Goal: Task Accomplishment & Management: Manage account settings

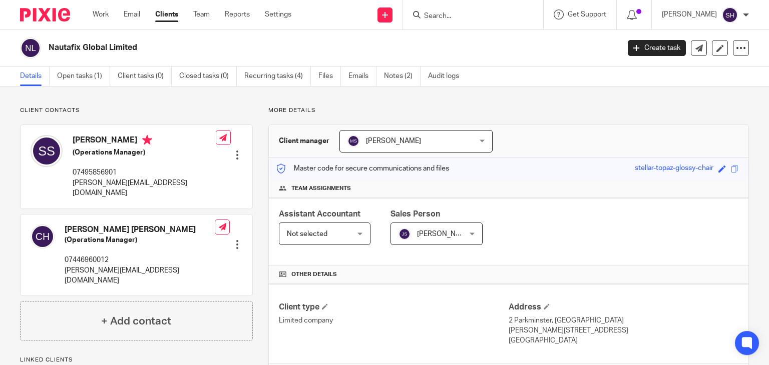
click at [434, 18] on input "Search" at bounding box center [468, 16] width 90 height 9
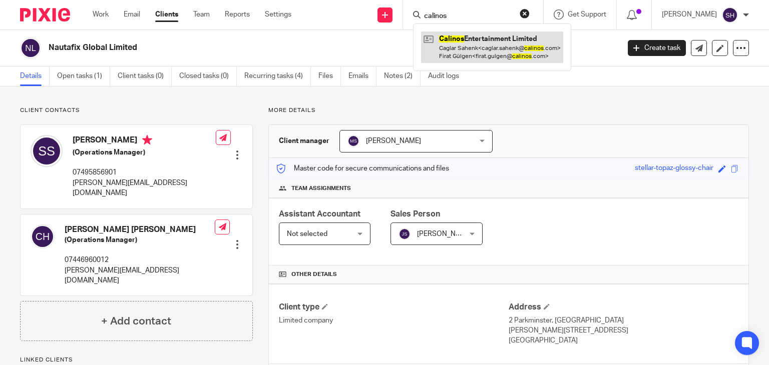
type input "calinos"
click at [468, 51] on link at bounding box center [492, 47] width 142 height 31
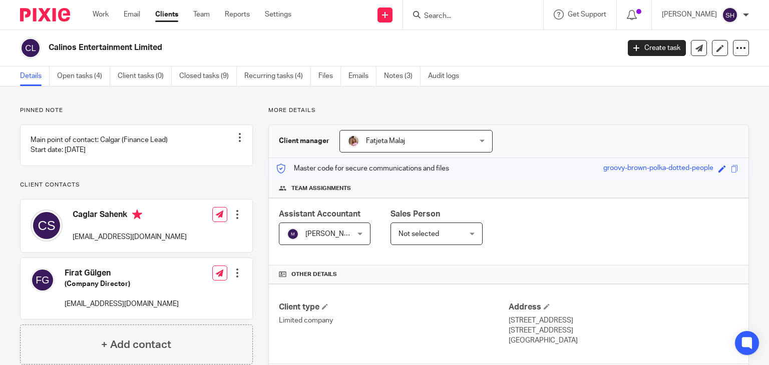
click at [429, 16] on input "Search" at bounding box center [468, 16] width 90 height 9
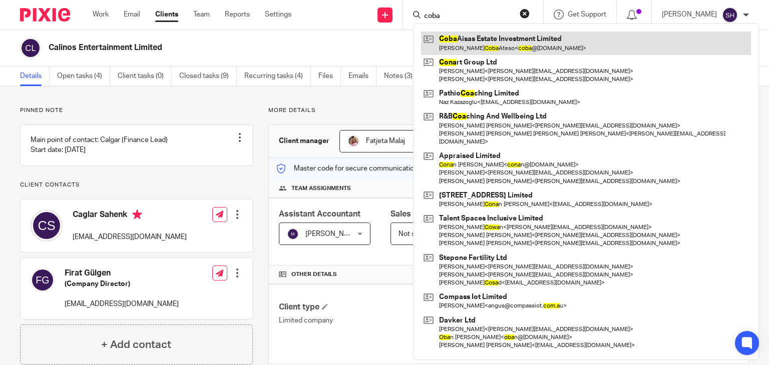
type input "coba"
click at [454, 41] on link at bounding box center [586, 43] width 330 height 23
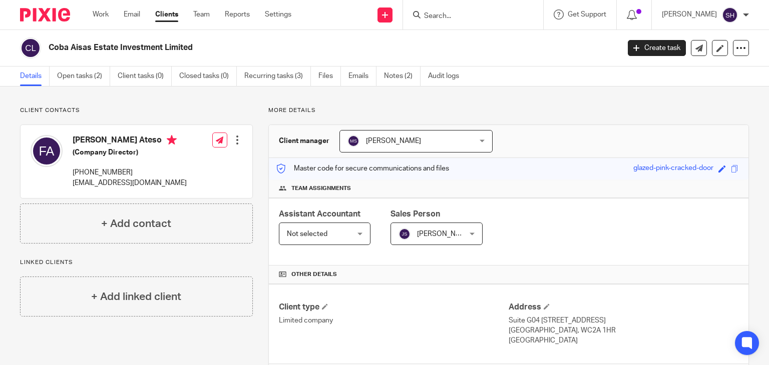
click at [453, 15] on input "Search" at bounding box center [468, 16] width 90 height 9
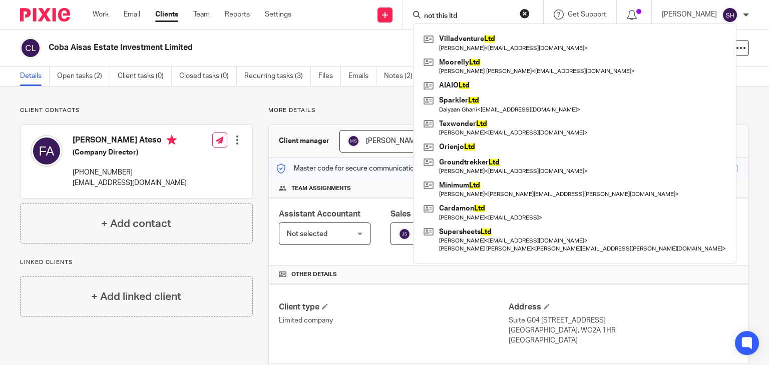
type input "not this ltd"
click at [485, 11] on form "not this ltd" at bounding box center [476, 15] width 107 height 13
click at [637, 102] on div "Client contacts Frederickson Paul Coba Ateso (Company Director) +44 754 280 295…" at bounding box center [384, 361] width 769 height 549
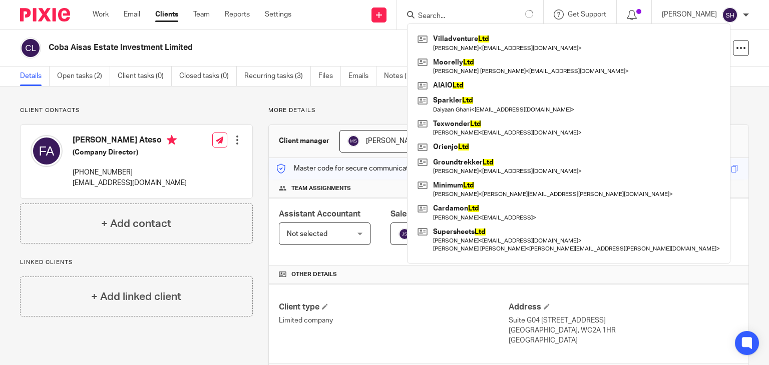
click at [465, 14] on input "Search" at bounding box center [462, 16] width 90 height 9
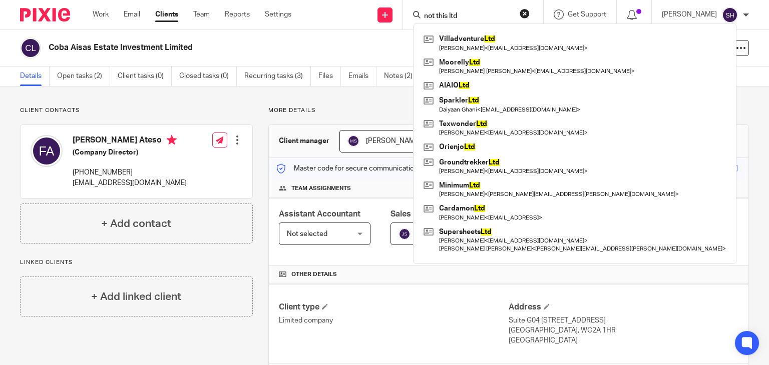
click button "submit" at bounding box center [0, 0] width 0 height 0
click at [462, 15] on input "not this ltd" at bounding box center [468, 16] width 90 height 9
click button "submit" at bounding box center [0, 0] width 0 height 0
click at [468, 16] on input "not this ltd" at bounding box center [468, 16] width 90 height 9
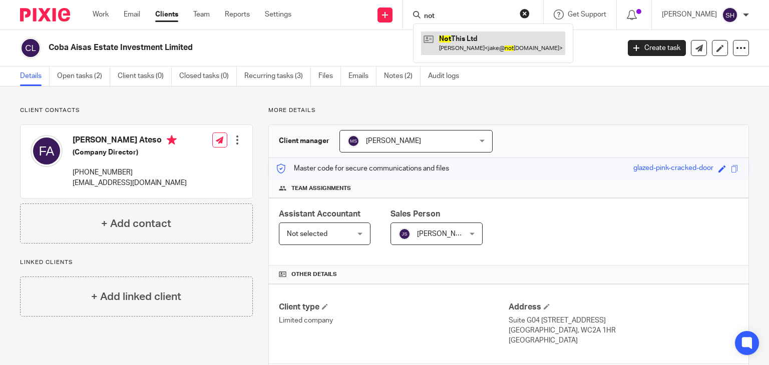
type input "not"
click at [478, 43] on link at bounding box center [493, 43] width 144 height 23
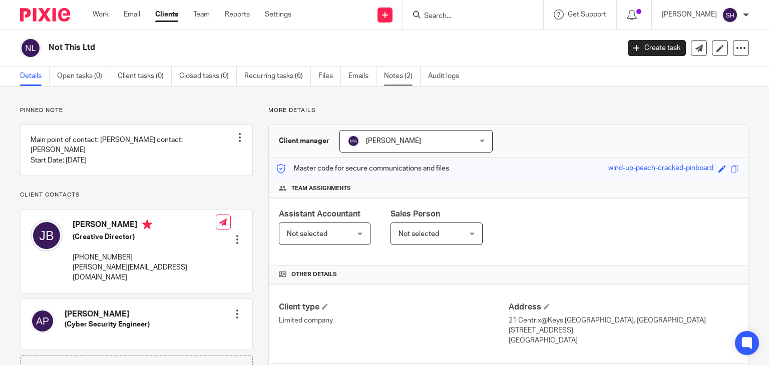
click at [401, 73] on link "Notes (2)" at bounding box center [402, 77] width 37 height 20
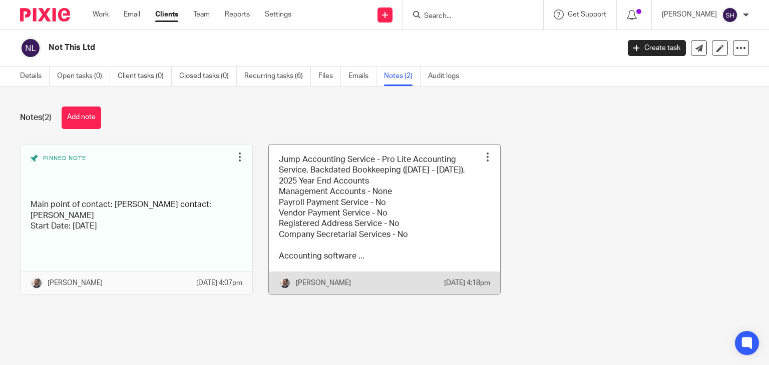
click at [373, 196] on link at bounding box center [385, 220] width 232 height 150
click at [374, 196] on link at bounding box center [385, 220] width 232 height 150
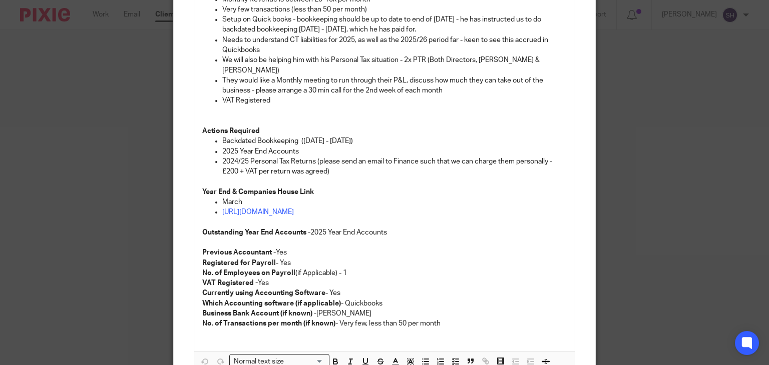
scroll to position [403, 0]
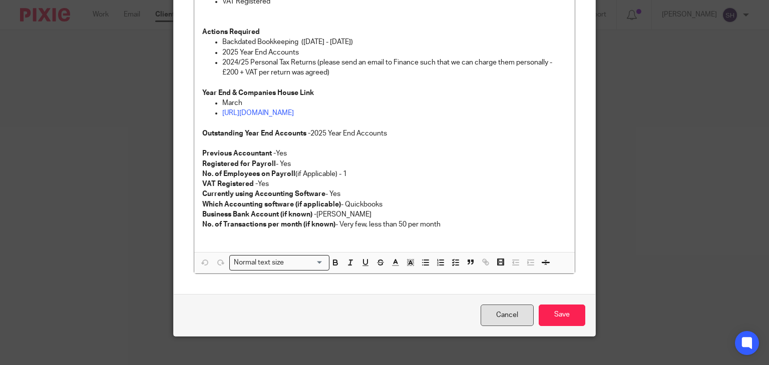
click at [500, 309] on link "Cancel" at bounding box center [507, 316] width 53 height 22
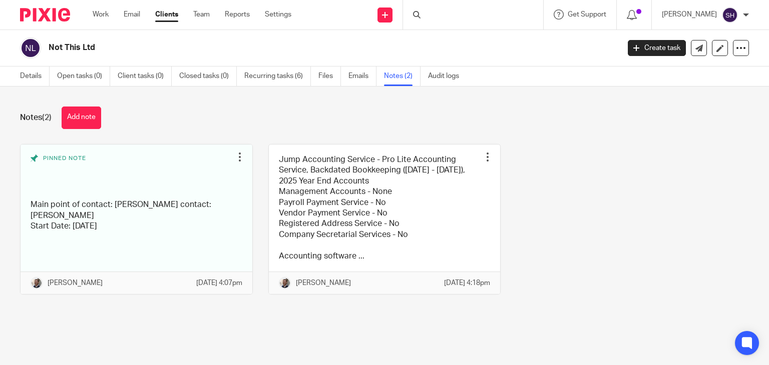
click at [442, 14] on div at bounding box center [473, 15] width 140 height 30
click at [426, 10] on form at bounding box center [476, 15] width 107 height 13
click at [430, 14] on input "Search" at bounding box center [468, 16] width 90 height 9
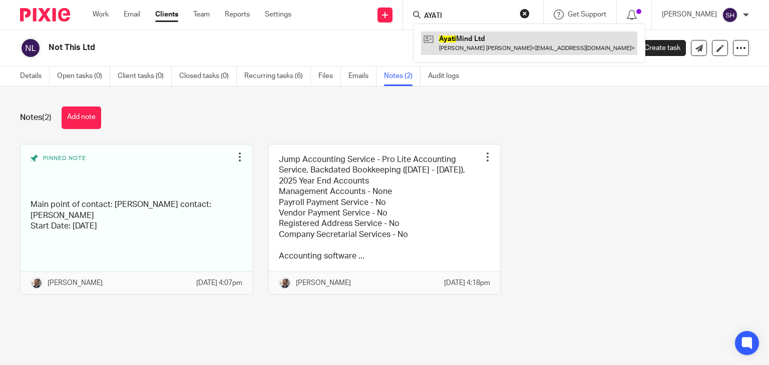
type input "AYATI"
click at [485, 44] on link at bounding box center [529, 43] width 216 height 23
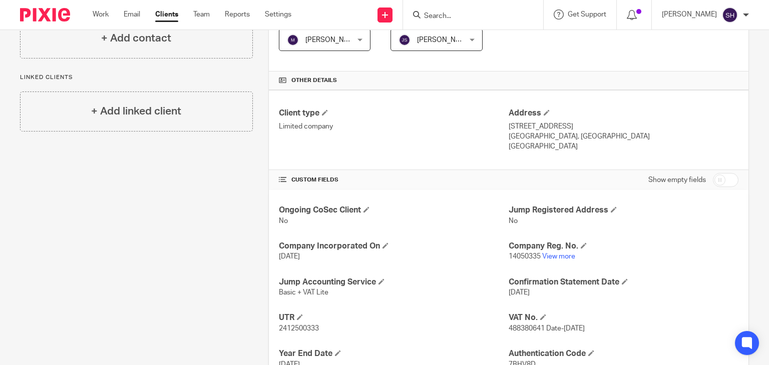
scroll to position [250, 0]
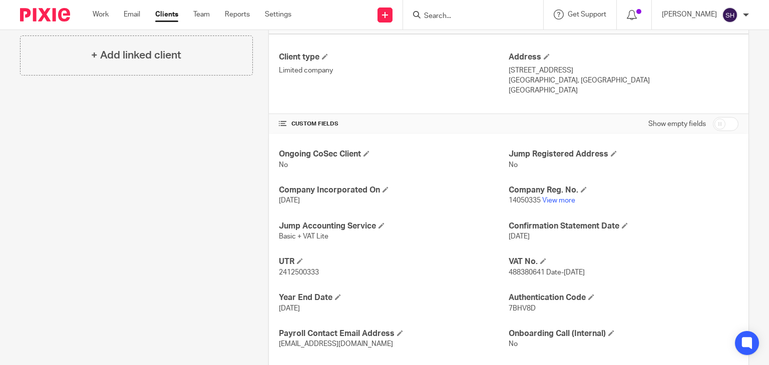
click at [282, 269] on span "2412500333" at bounding box center [299, 272] width 40 height 7
copy p "2412500333"
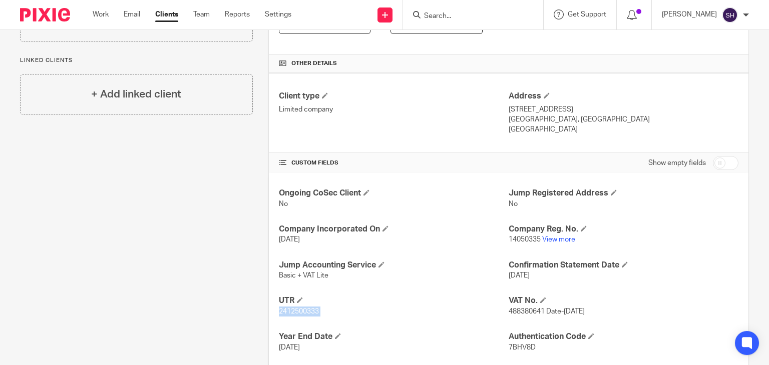
scroll to position [236, 0]
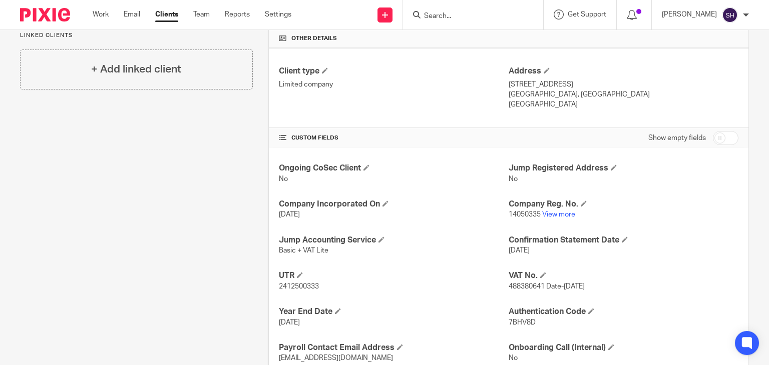
click at [527, 211] on span "14050335" at bounding box center [525, 214] width 32 height 7
copy p "14050335"
click at [527, 211] on span "14050335" at bounding box center [525, 214] width 32 height 7
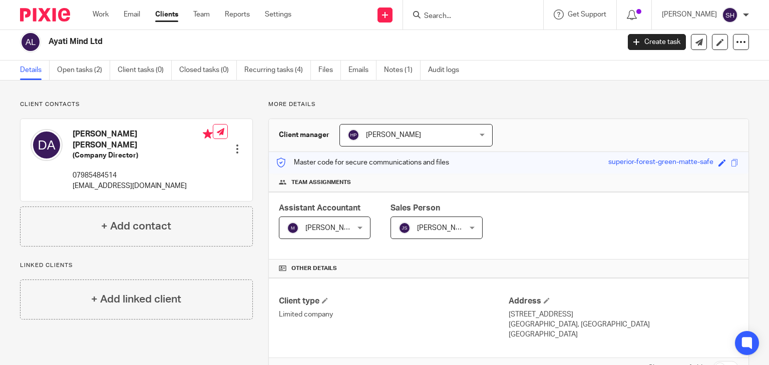
scroll to position [0, 0]
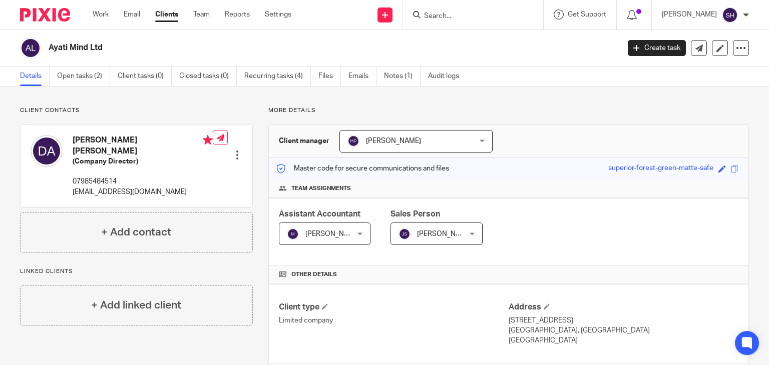
click at [56, 46] on h2 "Ayati Mind Ltd" at bounding box center [275, 48] width 452 height 11
click at [68, 47] on h2 "Ayati Mind Ltd" at bounding box center [275, 48] width 452 height 11
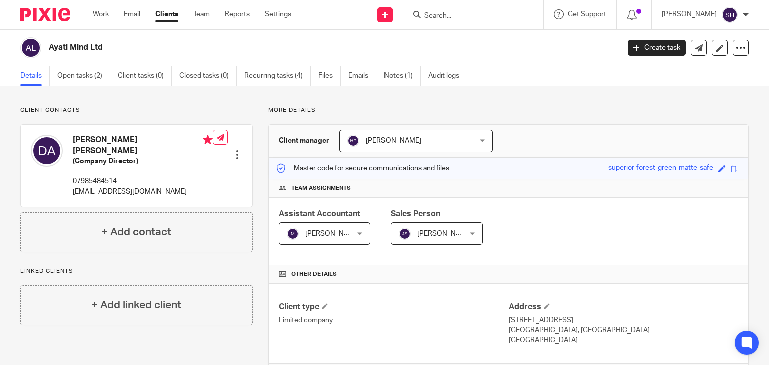
click at [68, 47] on h2 "Ayati Mind Ltd" at bounding box center [275, 48] width 452 height 11
copy main "Ayati Mind Ltd Create task Update from Companies House Export data Merge Archiv…"
click at [143, 53] on h2 "Ayati Mind Ltd" at bounding box center [275, 48] width 452 height 11
click at [98, 45] on h2 "Ayati Mind Ltd" at bounding box center [275, 48] width 452 height 11
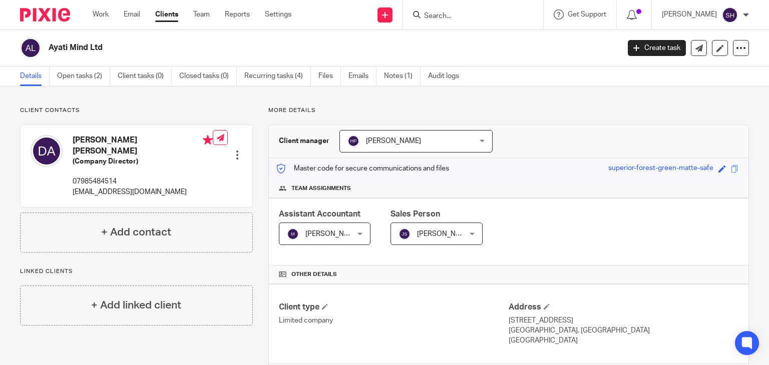
click at [98, 45] on h2 "Ayati Mind Ltd" at bounding box center [275, 48] width 452 height 11
copy main "Ayati Mind Ltd Create task Update from Companies House Export data Merge Archiv…"
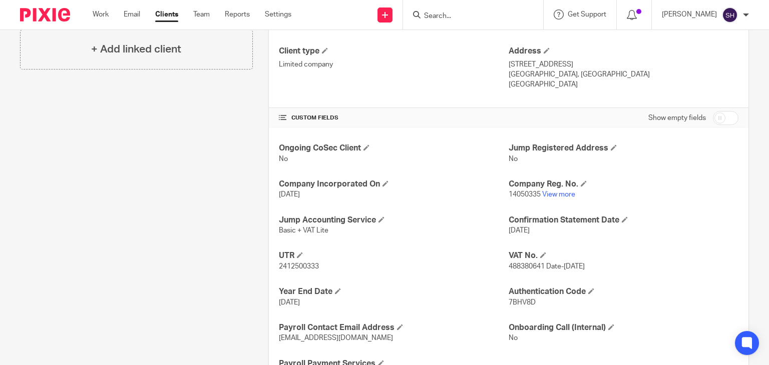
scroll to position [305, 0]
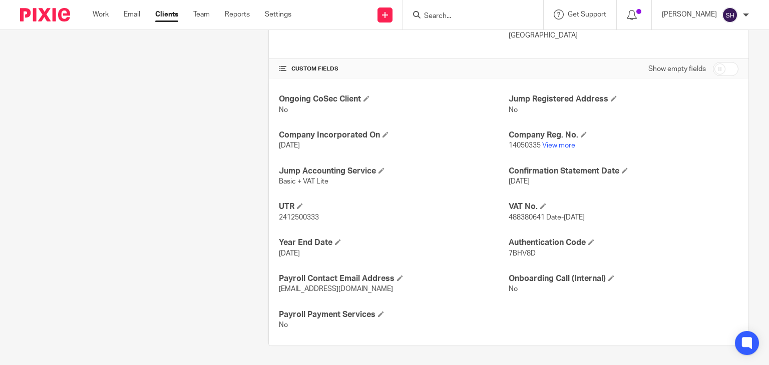
click at [301, 177] on p "Basic + VAT Lite" at bounding box center [394, 182] width 230 height 10
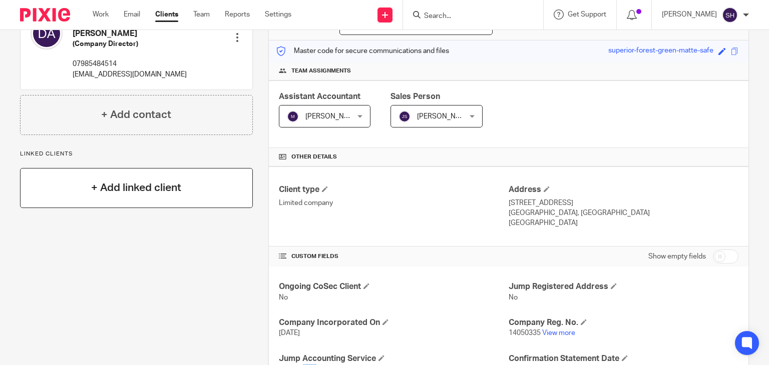
scroll to position [0, 0]
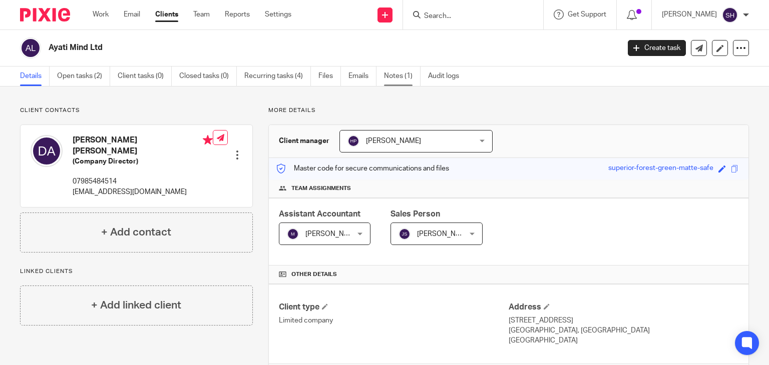
click at [389, 79] on link "Notes (1)" at bounding box center [402, 77] width 37 height 20
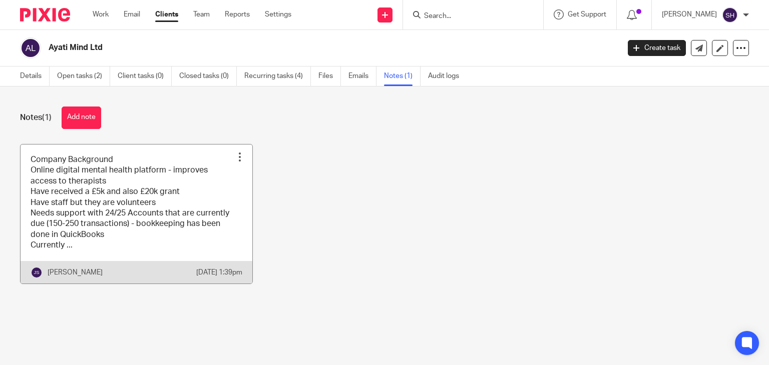
click at [158, 190] on link at bounding box center [137, 214] width 232 height 139
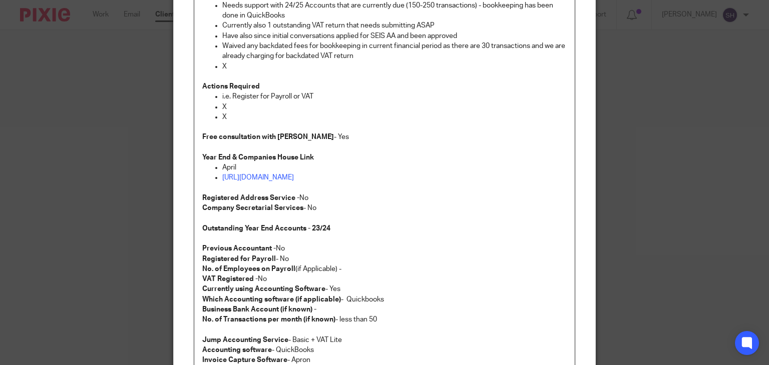
scroll to position [312, 0]
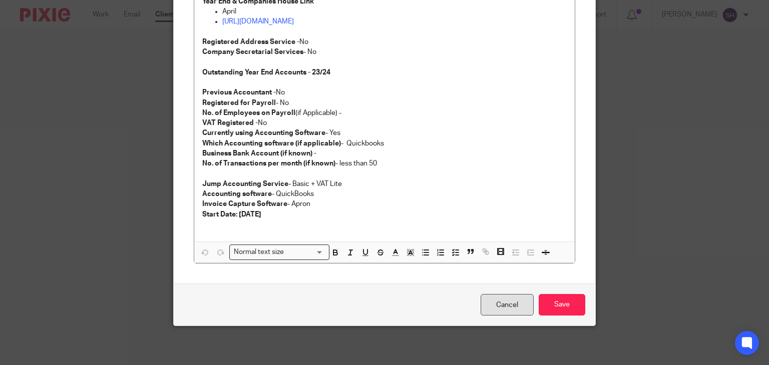
click at [491, 307] on link "Cancel" at bounding box center [507, 305] width 53 height 22
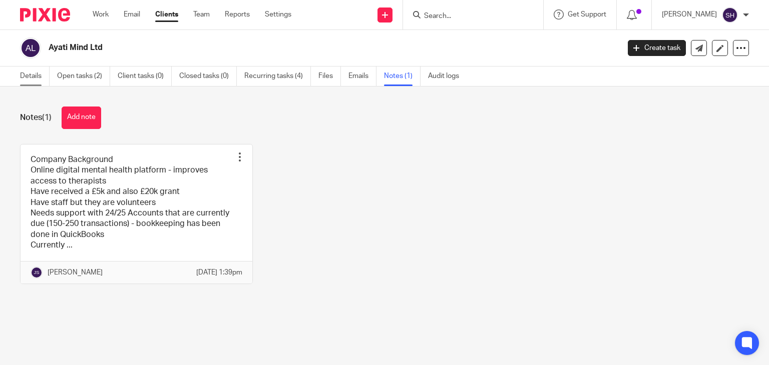
click at [32, 75] on link "Details" at bounding box center [35, 77] width 30 height 20
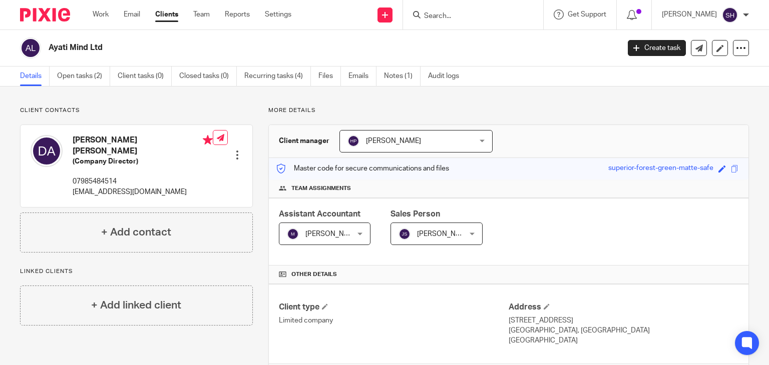
click at [431, 18] on input "Search" at bounding box center [468, 16] width 90 height 9
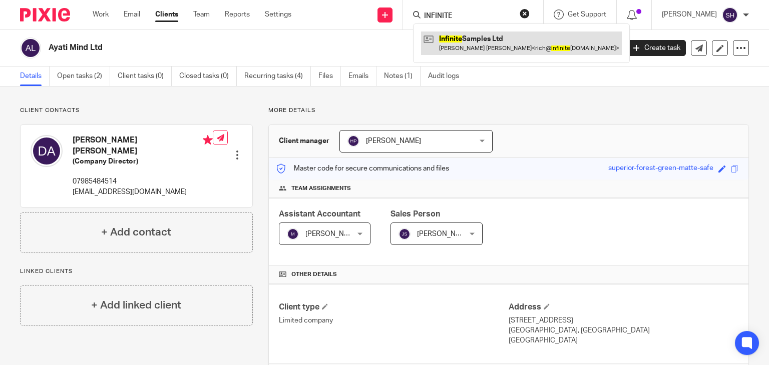
type input "INFINITE"
click at [474, 33] on link at bounding box center [521, 43] width 201 height 23
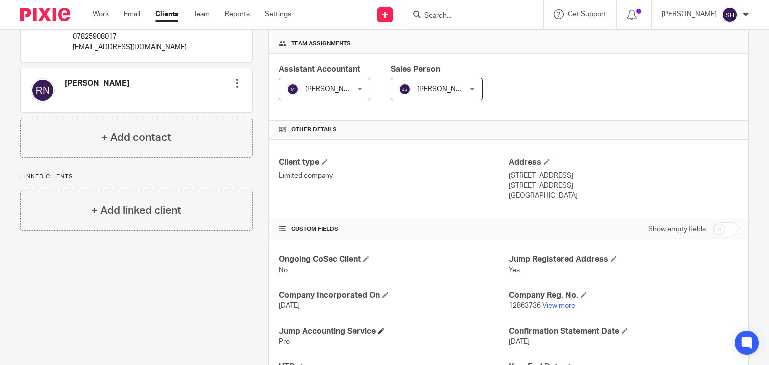
scroll to position [305, 0]
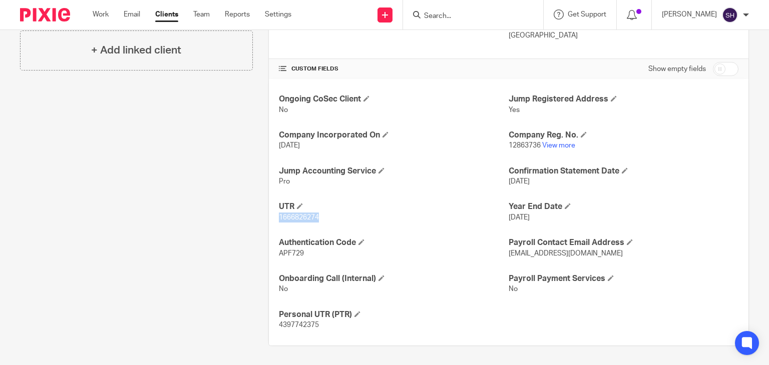
drag, startPoint x: 276, startPoint y: 216, endPoint x: 332, endPoint y: 215, distance: 56.6
click at [332, 215] on p "1666826274" at bounding box center [394, 218] width 230 height 10
copy span "1666826274"
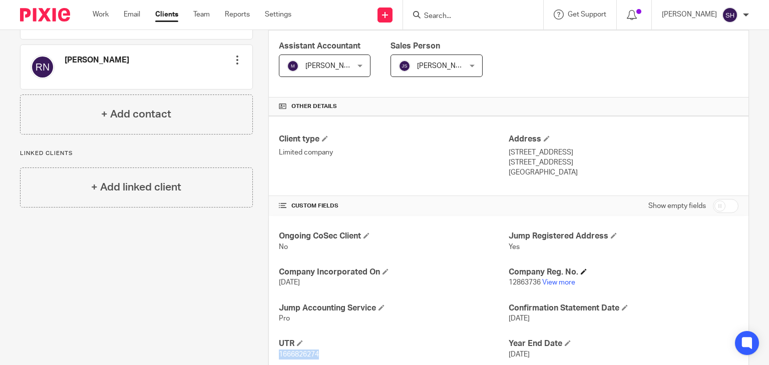
scroll to position [250, 0]
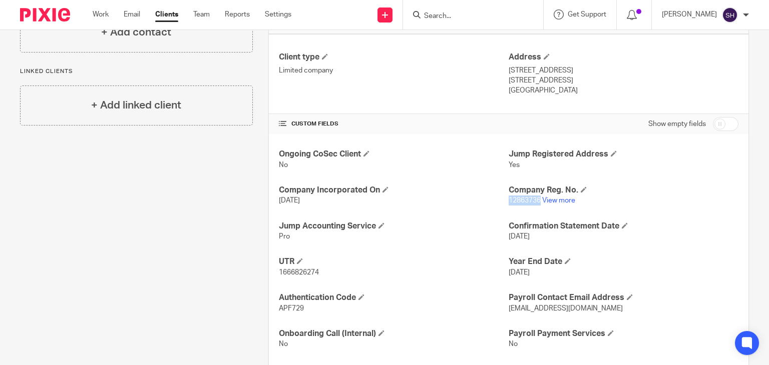
drag, startPoint x: 537, startPoint y: 200, endPoint x: 505, endPoint y: 206, distance: 32.1
click at [505, 206] on div "Ongoing CoSec Client No Jump Registered Address Yes Company Incorporated On 8 S…" at bounding box center [509, 267] width 480 height 267
copy span "12863736"
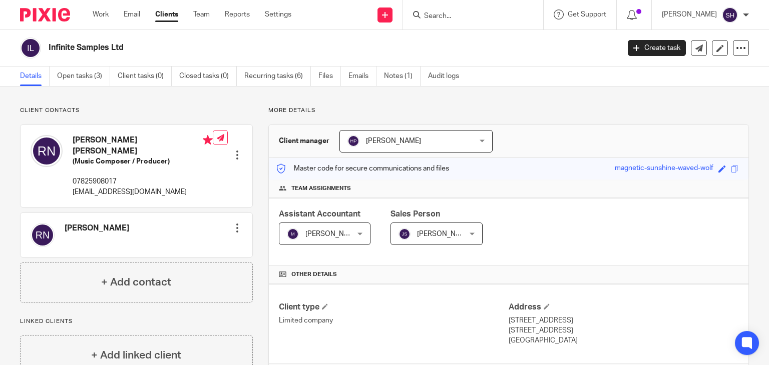
drag, startPoint x: 50, startPoint y: 45, endPoint x: 165, endPoint y: 37, distance: 115.9
click at [165, 38] on div "Infinite Samples Ltd" at bounding box center [316, 48] width 593 height 21
copy h2 "Infinite Samples Ltd"
click at [140, 21] on div "Work Email Clients Team Reports Settings Work Email Clients Team Reports Settin…" at bounding box center [195, 15] width 224 height 30
drag, startPoint x: 47, startPoint y: 43, endPoint x: 240, endPoint y: 30, distance: 193.7
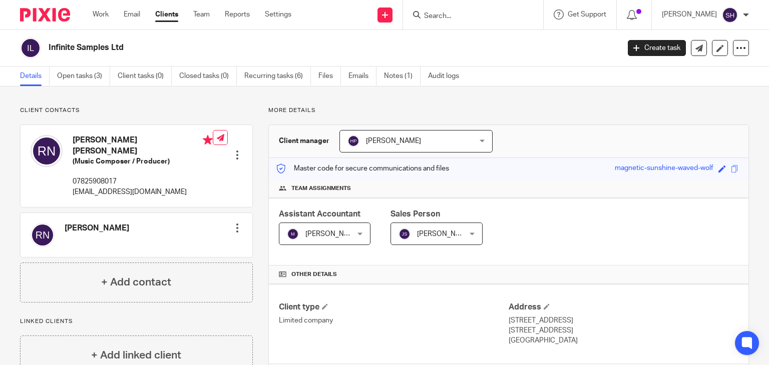
click at [240, 30] on div "Infinite Samples Ltd Create task Update from Companies House Export data Merge …" at bounding box center [384, 48] width 769 height 37
copy h2 "Infinite Samples Ltd"
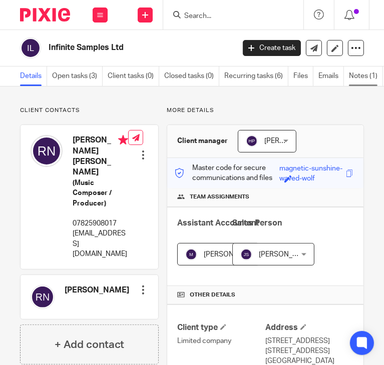
click at [361, 75] on link "Notes (1)" at bounding box center [366, 77] width 34 height 20
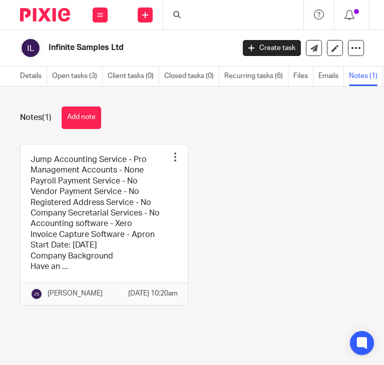
click at [82, 195] on link at bounding box center [104, 225] width 167 height 161
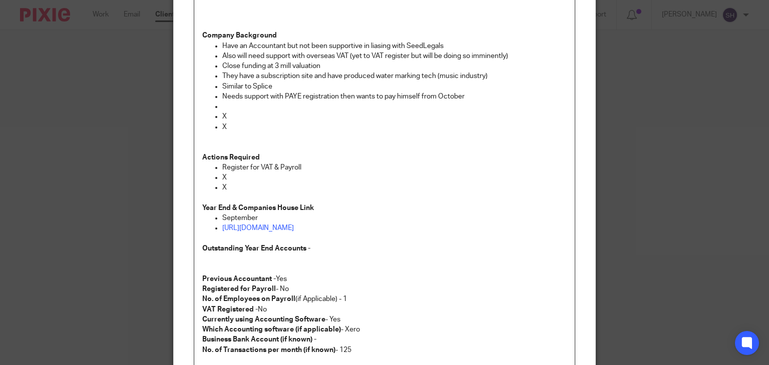
scroll to position [352, 0]
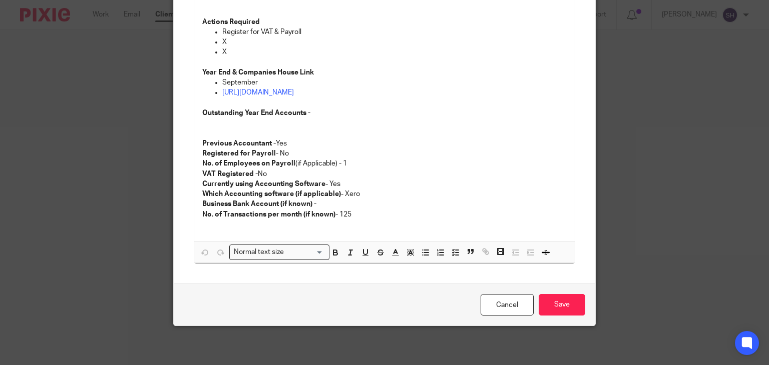
drag, startPoint x: 500, startPoint y: 304, endPoint x: 493, endPoint y: 317, distance: 14.3
click at [383, 304] on link "Cancel" at bounding box center [507, 305] width 53 height 22
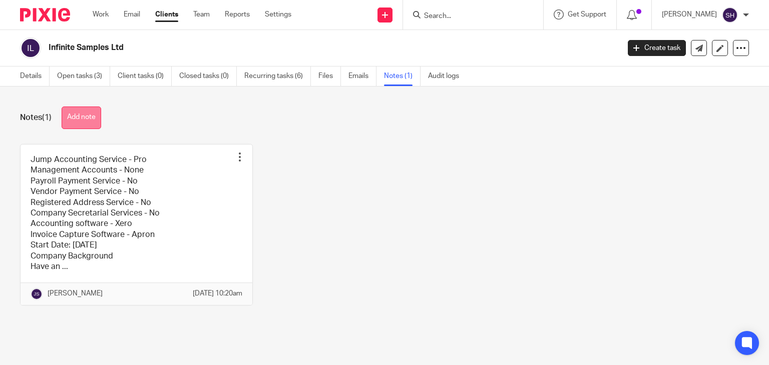
click at [66, 116] on button "Add note" at bounding box center [82, 118] width 40 height 23
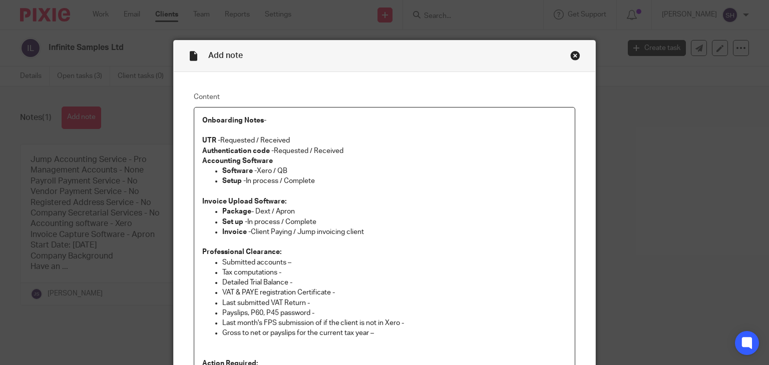
scroll to position [25, 0]
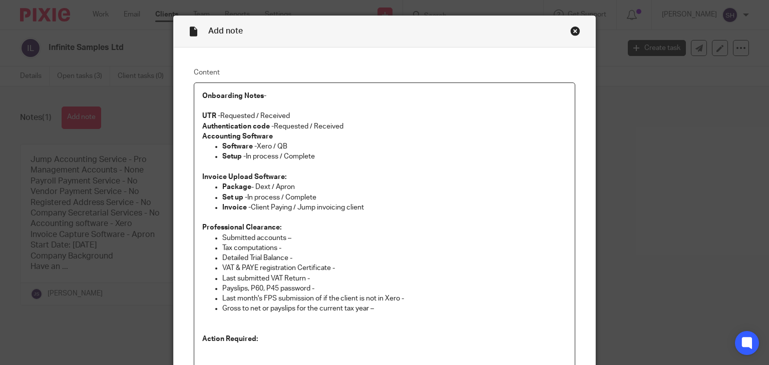
click at [344, 125] on p "Authentication code - Requested / Received" at bounding box center [384, 127] width 365 height 10
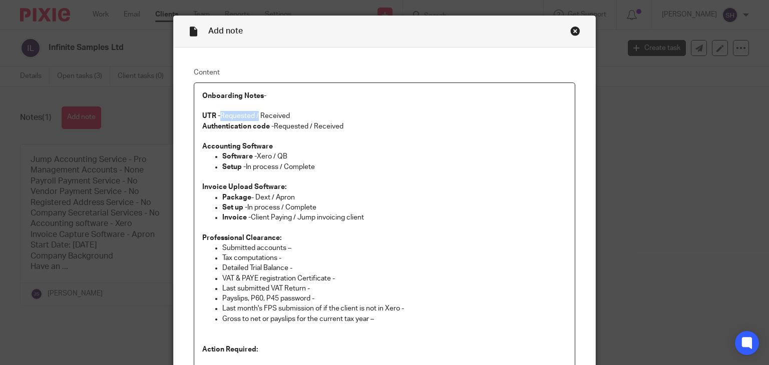
drag, startPoint x: 217, startPoint y: 116, endPoint x: 255, endPoint y: 115, distance: 37.6
click at [255, 115] on p "UTR - Requested / Received" at bounding box center [384, 116] width 365 height 10
drag, startPoint x: 271, startPoint y: 127, endPoint x: 311, endPoint y: 123, distance: 40.3
click at [310, 123] on p "Authentication code - Requested / Received" at bounding box center [384, 127] width 365 height 10
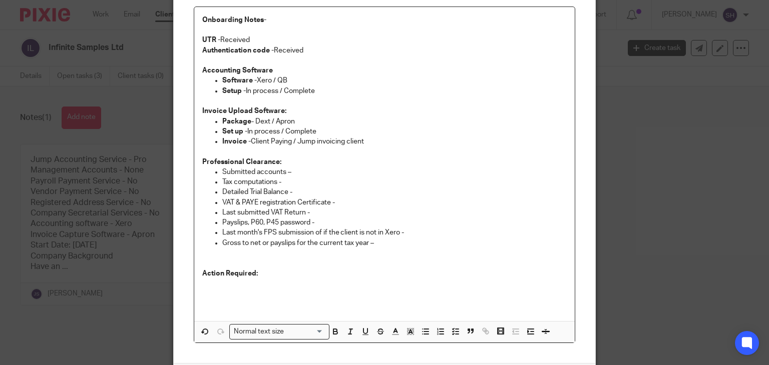
scroll to position [180, 0]
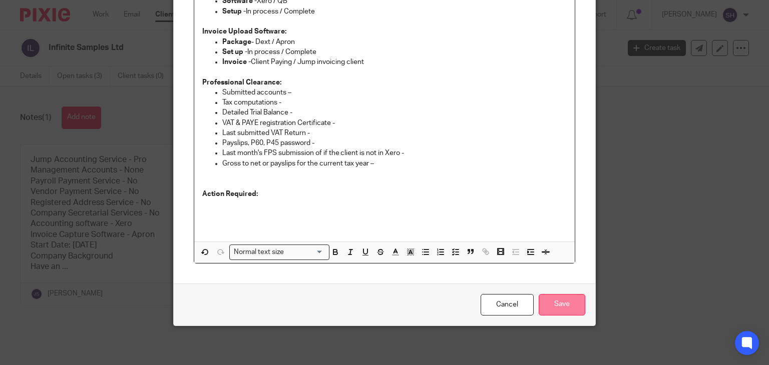
click at [556, 306] on input "Save" at bounding box center [562, 305] width 47 height 22
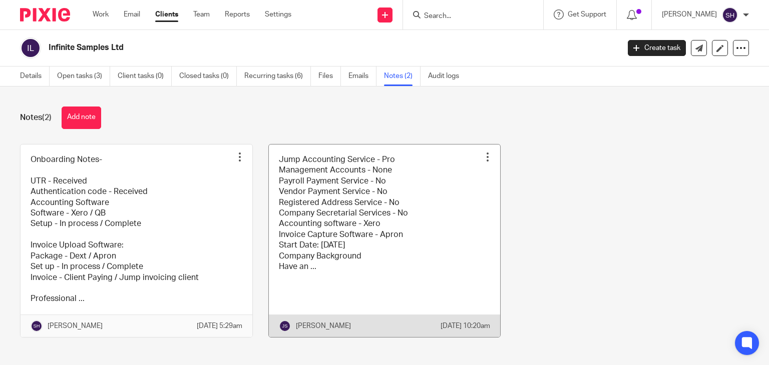
click at [367, 233] on link at bounding box center [385, 241] width 232 height 193
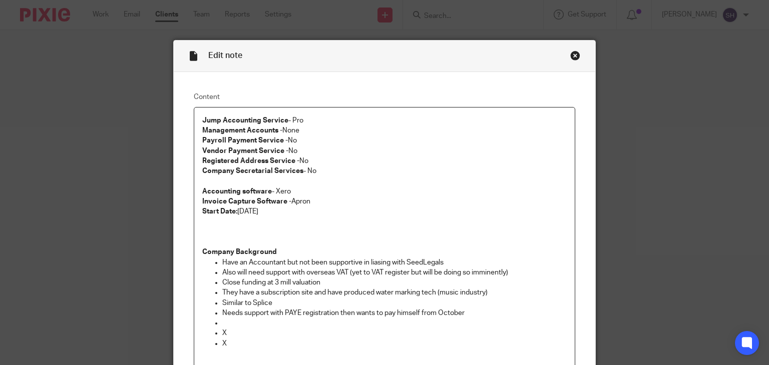
scroll to position [352, 0]
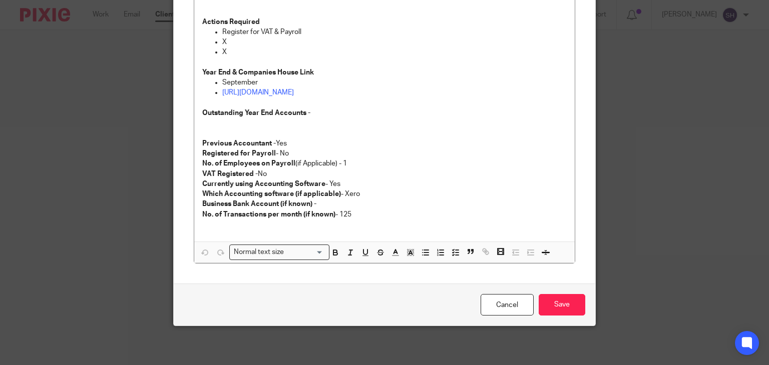
click at [497, 294] on link "Cancel" at bounding box center [507, 305] width 53 height 22
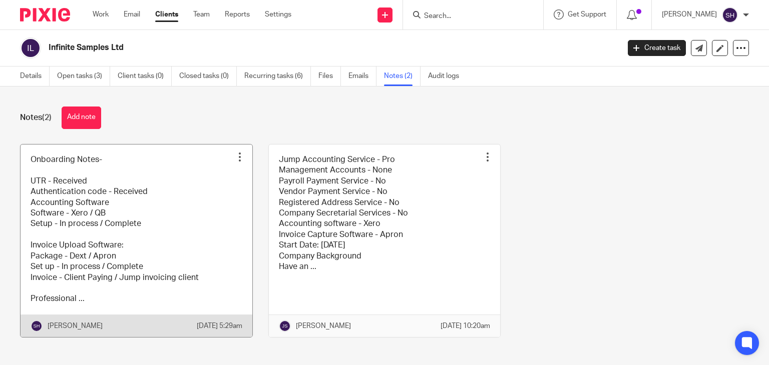
click at [156, 195] on link at bounding box center [137, 241] width 232 height 193
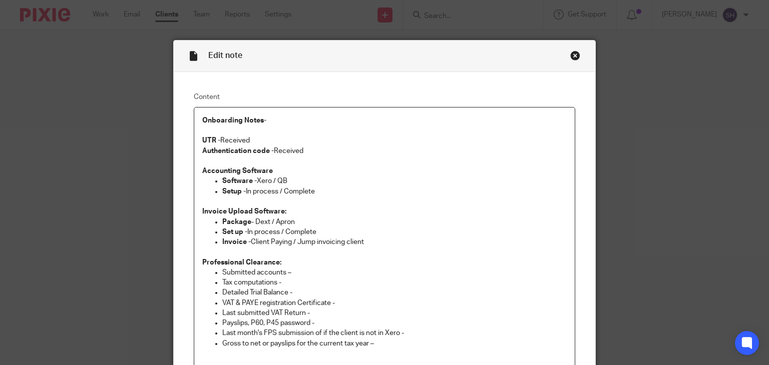
drag, startPoint x: 268, startPoint y: 180, endPoint x: 300, endPoint y: 178, distance: 32.1
click at [300, 178] on p "Software - Xero / QB" at bounding box center [394, 181] width 345 height 10
drag, startPoint x: 243, startPoint y: 190, endPoint x: 281, endPoint y: 189, distance: 38.1
click at [281, 189] on p "Setup - In process / Complete" at bounding box center [394, 192] width 345 height 10
drag, startPoint x: 253, startPoint y: 221, endPoint x: 272, endPoint y: 222, distance: 19.1
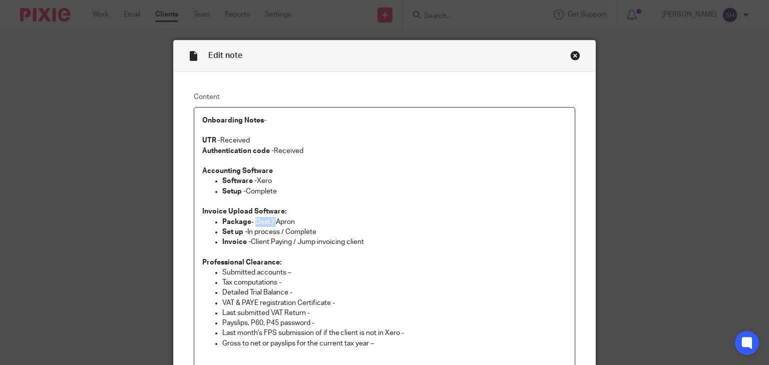
click at [272, 222] on p "Package - Dext / Apron" at bounding box center [394, 222] width 345 height 10
drag, startPoint x: 245, startPoint y: 230, endPoint x: 284, endPoint y: 233, distance: 39.2
click at [285, 233] on p "Set up - In process / Complete" at bounding box center [394, 232] width 345 height 10
drag, startPoint x: 248, startPoint y: 241, endPoint x: 294, endPoint y: 245, distance: 46.2
click at [294, 245] on p "Invoice - Client Paying / Jump invoicing client" at bounding box center [394, 242] width 345 height 10
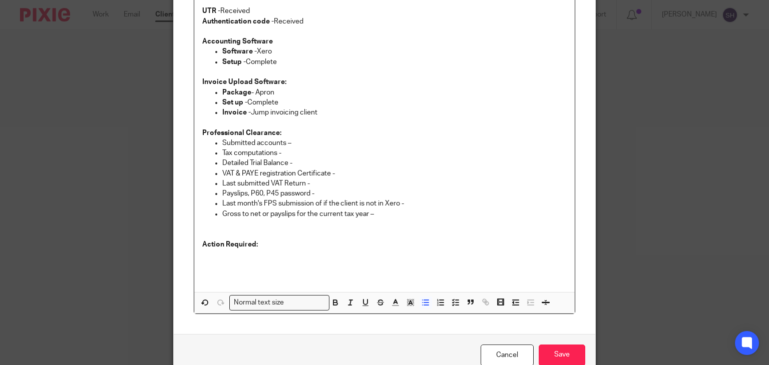
scroll to position [180, 0]
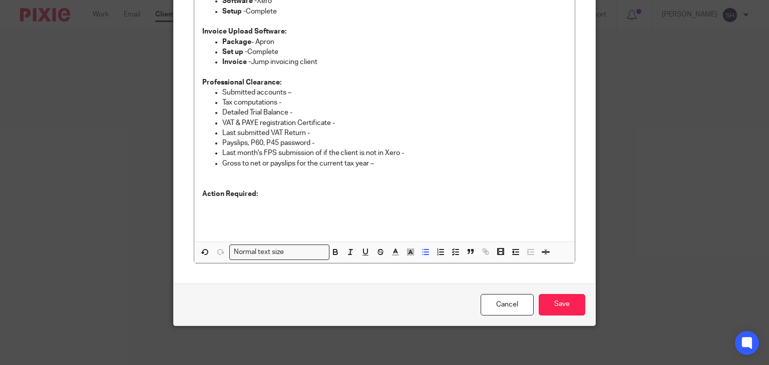
drag, startPoint x: 492, startPoint y: 296, endPoint x: 134, endPoint y: 208, distance: 369.1
click at [491, 296] on link "Cancel" at bounding box center [507, 305] width 53 height 22
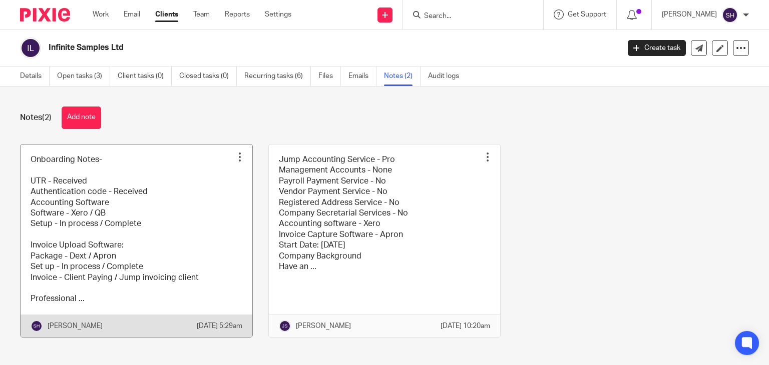
click at [146, 201] on link at bounding box center [137, 241] width 232 height 193
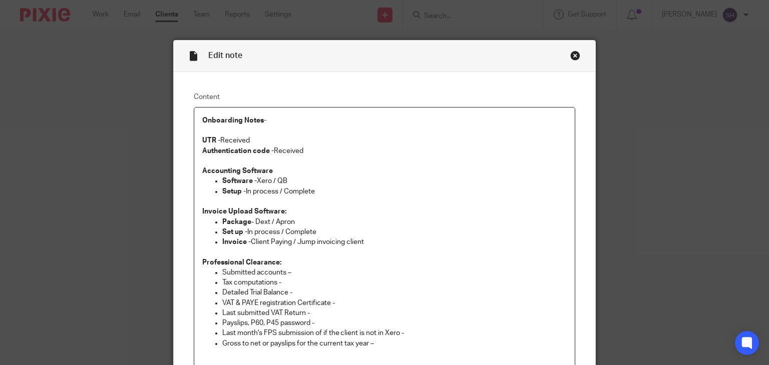
scroll to position [150, 0]
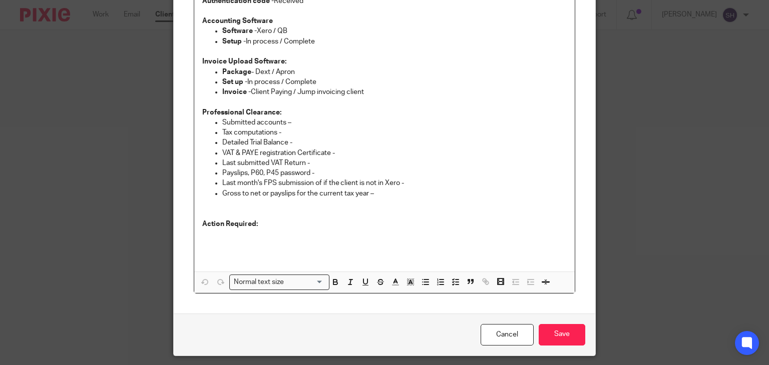
click at [307, 121] on p "Submitted accounts –" at bounding box center [394, 123] width 345 height 10
click at [288, 109] on p "Professional Clearance:" at bounding box center [384, 113] width 365 height 10
click at [290, 130] on p "Tax computations -" at bounding box center [394, 133] width 345 height 10
click at [299, 137] on p "Tax computations -" at bounding box center [394, 133] width 345 height 10
click at [296, 142] on p "Detailed Trial Balance -" at bounding box center [394, 143] width 345 height 10
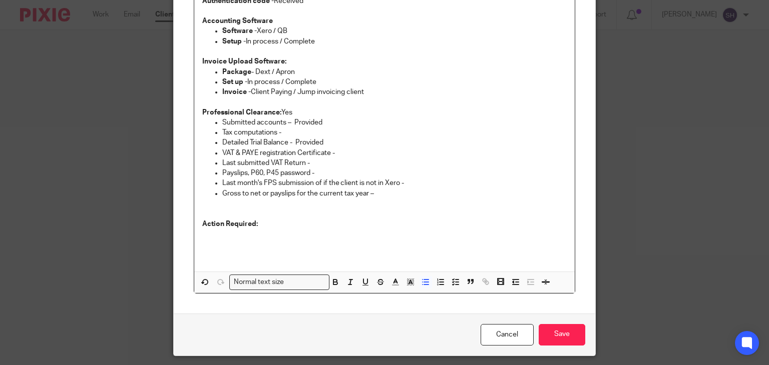
click at [329, 161] on p "Last submitted VAT Return -" at bounding box center [394, 163] width 345 height 10
click at [298, 130] on p "Tax computations -" at bounding box center [394, 133] width 345 height 10
click at [310, 159] on p "Last submitted VAT Return -" at bounding box center [394, 163] width 345 height 10
click at [339, 171] on p "Payslips, P60, P45 password -" at bounding box center [394, 173] width 345 height 10
click at [414, 174] on p "Payslips, P60, P45 password -" at bounding box center [394, 173] width 345 height 10
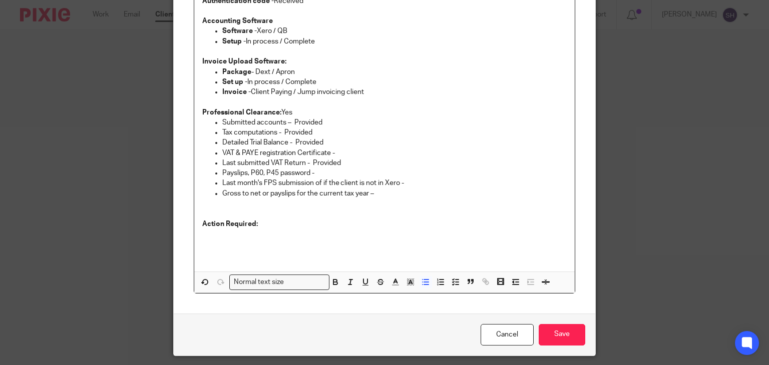
click at [421, 173] on p "Payslips, P60, P45 password -" at bounding box center [394, 173] width 345 height 10
click at [409, 179] on p "Last month's FPS submission of if the client is not in Xero -" at bounding box center [394, 183] width 345 height 10
click at [362, 171] on p "Payslips, P60, P45 password -" at bounding box center [394, 173] width 345 height 10
drag, startPoint x: 313, startPoint y: 171, endPoint x: 358, endPoint y: 171, distance: 45.6
click at [358, 171] on p "Payslips, P60, P45 password - Not Provided" at bounding box center [394, 173] width 345 height 10
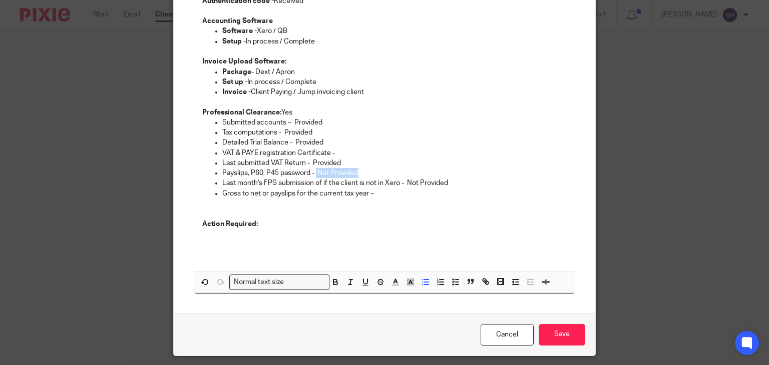
copy p "Not Provided"
drag, startPoint x: 369, startPoint y: 193, endPoint x: 386, endPoint y: 195, distance: 17.1
click at [386, 195] on p "Gross to net or payslips for the current tax year –" at bounding box center [394, 194] width 345 height 10
click at [390, 200] on p at bounding box center [384, 204] width 365 height 10
click at [302, 204] on p at bounding box center [384, 204] width 365 height 10
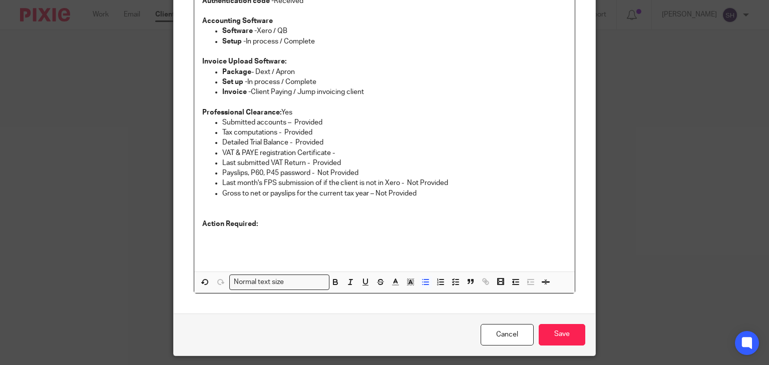
click at [346, 153] on p "VAT & PAYE registration Certificate -" at bounding box center [394, 153] width 345 height 10
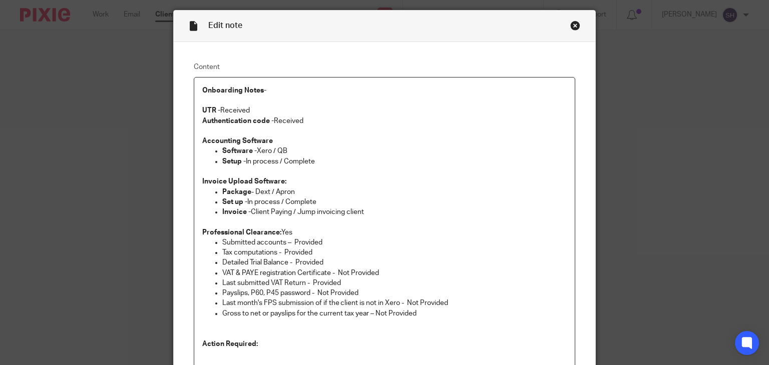
scroll to position [180, 0]
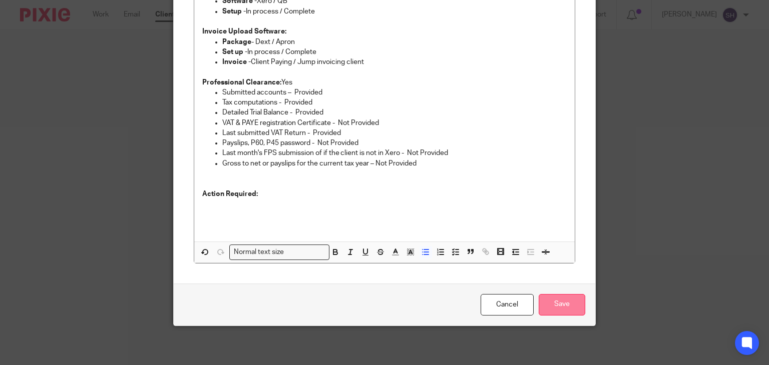
click at [554, 294] on input "Save" at bounding box center [562, 305] width 47 height 22
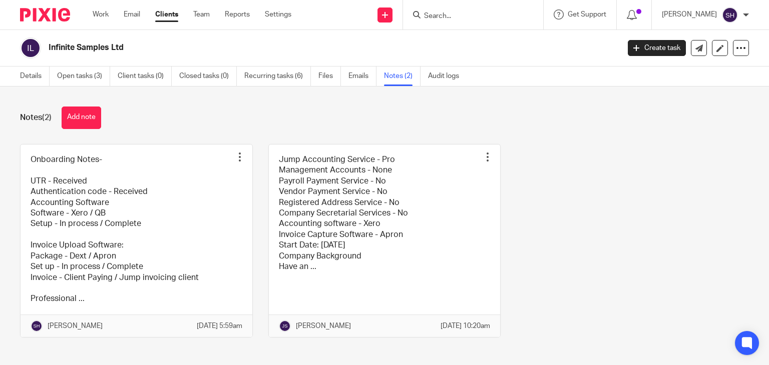
click at [438, 11] on form at bounding box center [476, 15] width 107 height 13
click at [444, 19] on input "Search" at bounding box center [468, 16] width 90 height 9
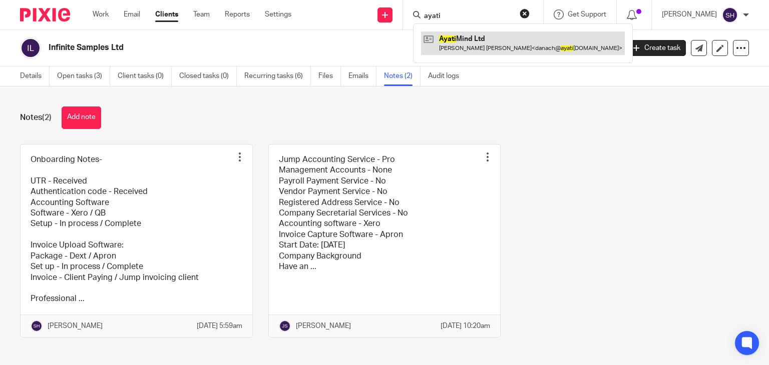
type input "ayati"
click at [489, 49] on link at bounding box center [523, 43] width 204 height 23
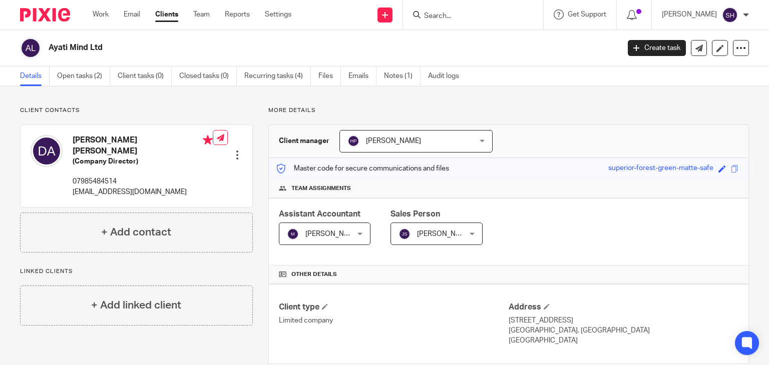
click at [397, 79] on link "Notes (1)" at bounding box center [402, 77] width 37 height 20
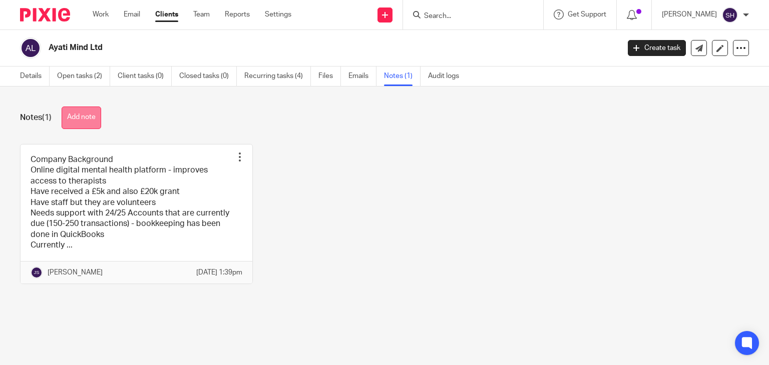
click at [76, 121] on button "Add note" at bounding box center [82, 118] width 40 height 23
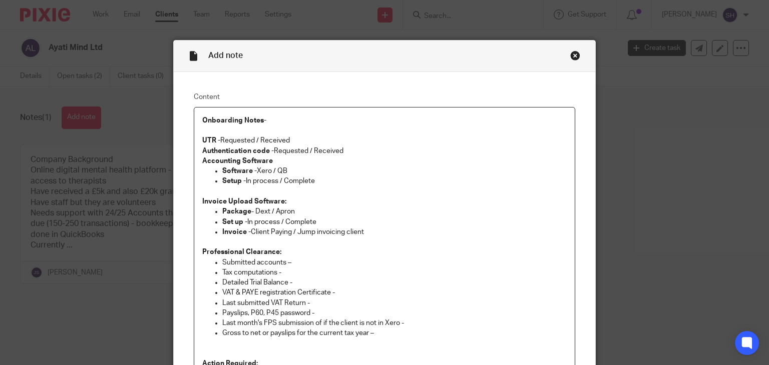
scroll to position [25, 0]
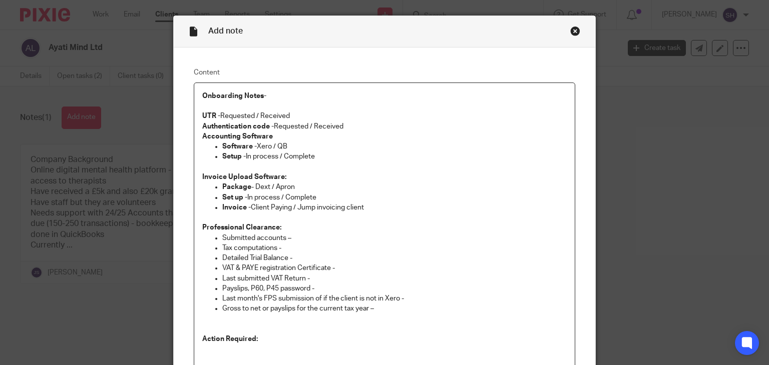
click at [358, 118] on p "UTR - Requested / Received" at bounding box center [384, 116] width 365 height 10
click at [351, 128] on p "Authentication code - Requested / Received" at bounding box center [384, 127] width 365 height 10
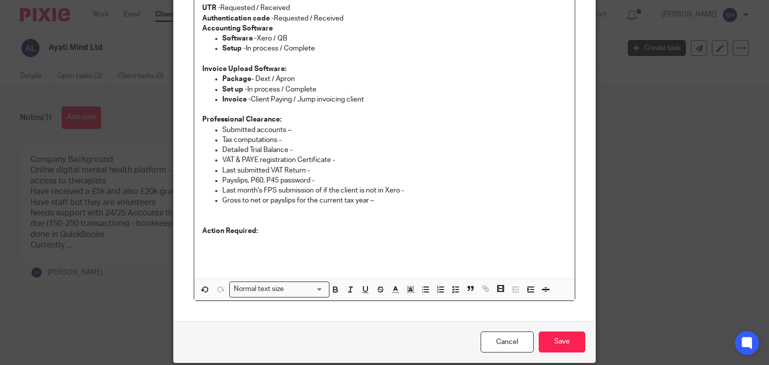
scroll to position [170, 0]
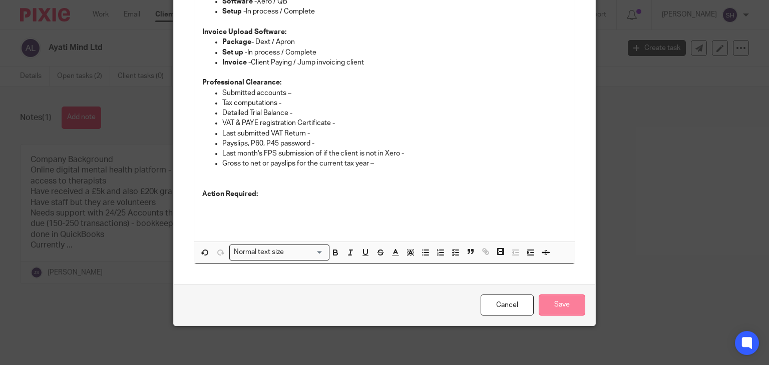
click at [560, 302] on input "Save" at bounding box center [562, 306] width 47 height 22
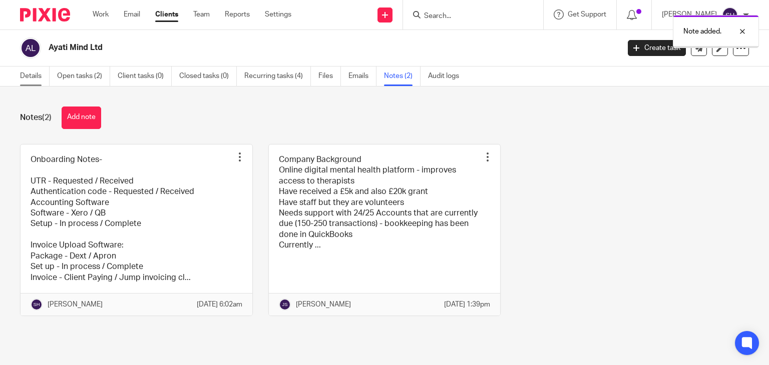
click at [32, 80] on link "Details" at bounding box center [35, 77] width 30 height 20
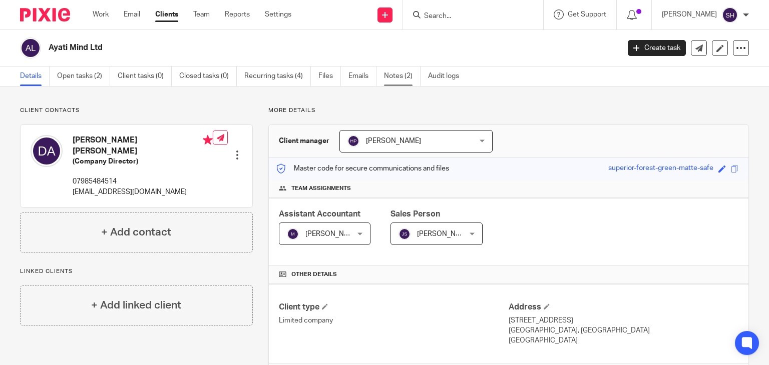
click at [401, 82] on link "Notes (2)" at bounding box center [402, 77] width 37 height 20
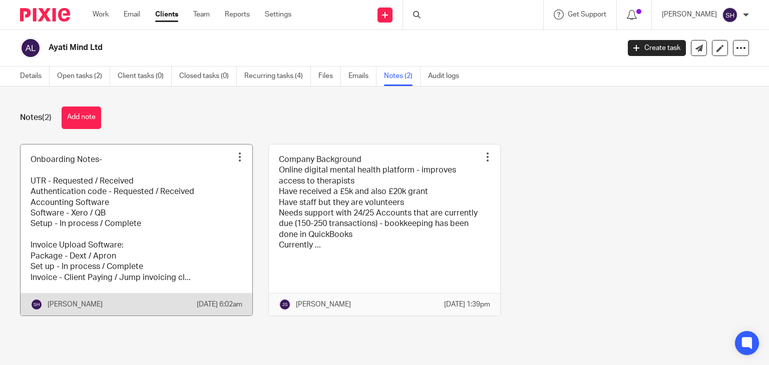
click at [120, 175] on link at bounding box center [137, 230] width 232 height 171
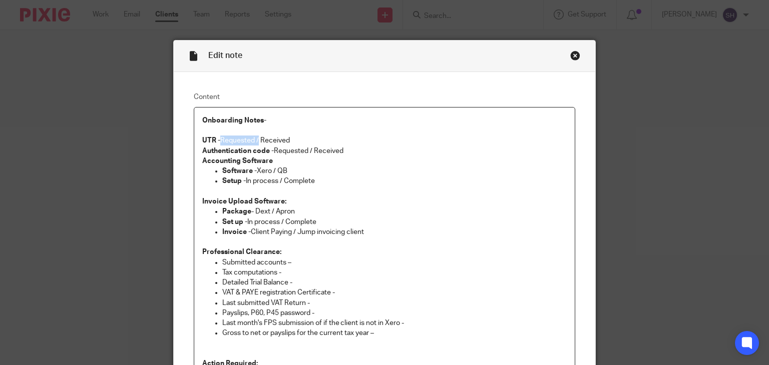
drag, startPoint x: 218, startPoint y: 140, endPoint x: 255, endPoint y: 139, distance: 37.6
click at [255, 139] on p "UTR - Requested / Received" at bounding box center [384, 141] width 365 height 10
drag, startPoint x: 271, startPoint y: 149, endPoint x: 308, endPoint y: 152, distance: 37.7
click at [308, 152] on p "Authentication code - Requested / Received" at bounding box center [384, 151] width 365 height 10
click at [311, 150] on p "Authentication code - Received" at bounding box center [384, 151] width 365 height 10
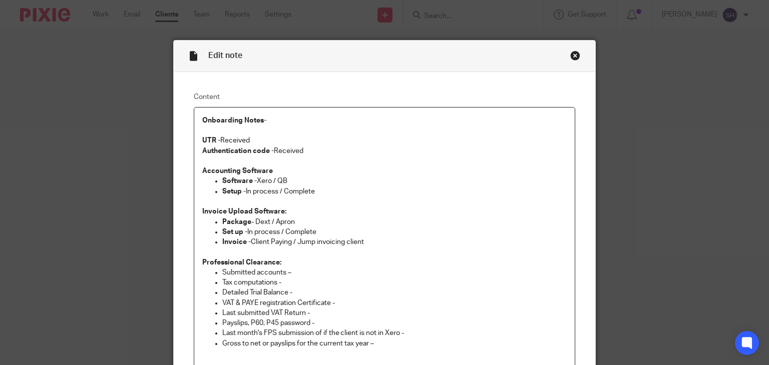
click at [288, 159] on p at bounding box center [384, 161] width 365 height 10
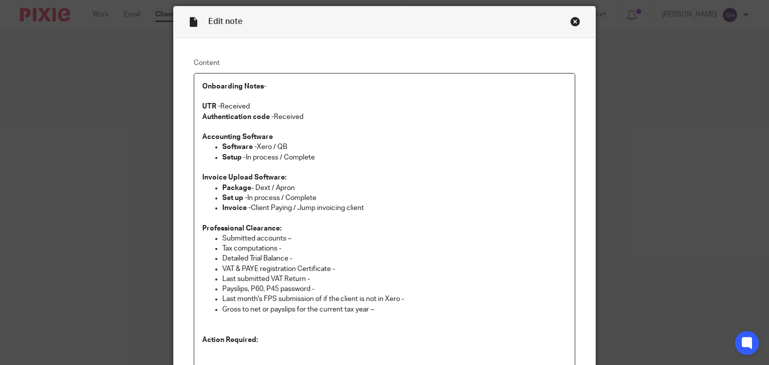
scroll to position [50, 0]
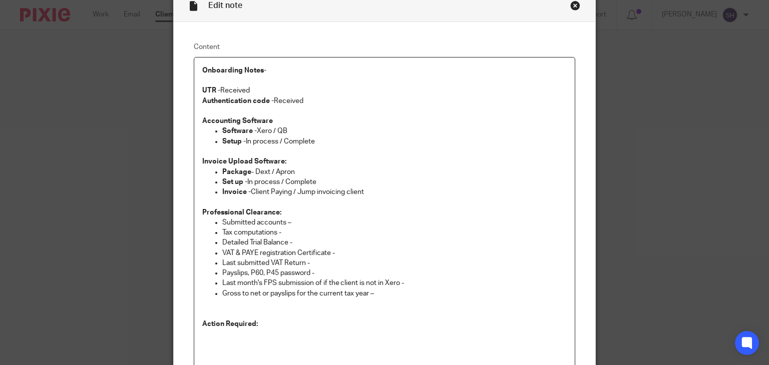
click at [267, 143] on p "Setup - In process / Complete" at bounding box center [394, 142] width 345 height 10
click at [289, 156] on p at bounding box center [384, 152] width 365 height 10
click at [248, 175] on p "Package - Dext / Apron" at bounding box center [394, 172] width 345 height 10
drag, startPoint x: 207, startPoint y: 169, endPoint x: 235, endPoint y: 152, distance: 33.2
click at [214, 165] on div "Onboarding Notes-   UTR - Received Authentication code - Received Accounting So…" at bounding box center [384, 215] width 381 height 314
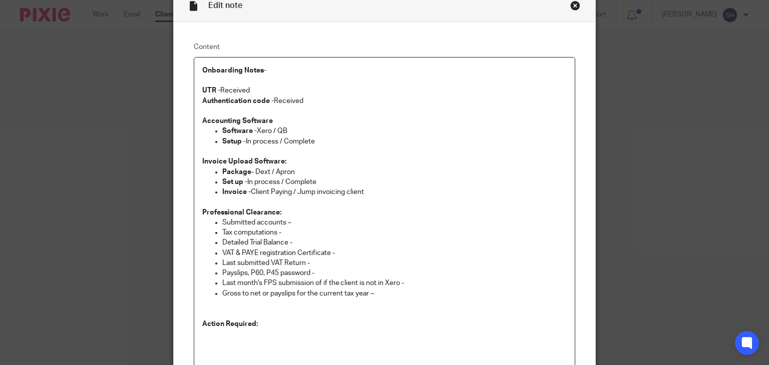
click at [264, 143] on p "Setup - In process / Complete" at bounding box center [394, 142] width 345 height 10
click at [302, 123] on p "Accounting Software" at bounding box center [384, 121] width 365 height 10
click at [264, 128] on p "Software - Xero / QB" at bounding box center [394, 131] width 345 height 10
click at [314, 151] on p at bounding box center [384, 152] width 365 height 10
click at [321, 180] on p "Set up - In process / Complete" at bounding box center [394, 182] width 345 height 10
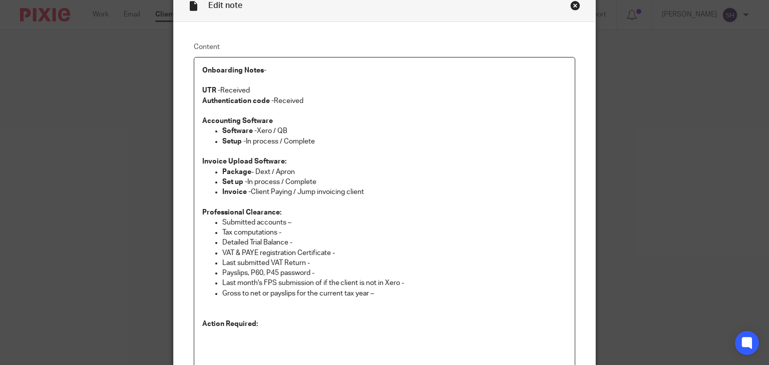
drag, startPoint x: 388, startPoint y: 194, endPoint x: 434, endPoint y: 204, distance: 46.6
click at [389, 195] on p "Invoice - Client Paying / Jump invoicing client" at bounding box center [394, 192] width 345 height 10
click at [437, 205] on p at bounding box center [384, 202] width 365 height 10
click at [222, 153] on p at bounding box center [384, 152] width 365 height 10
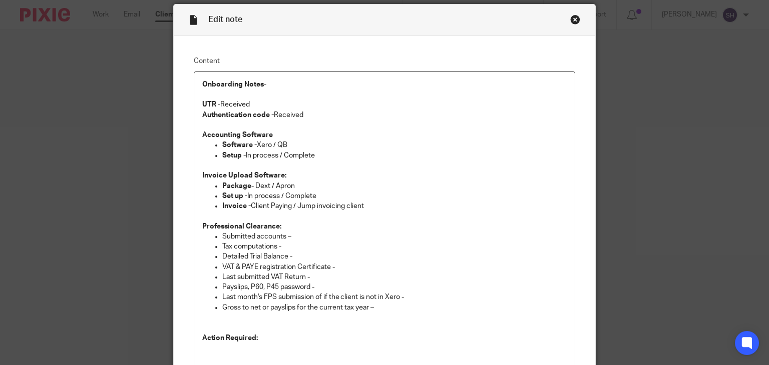
scroll to position [30, 0]
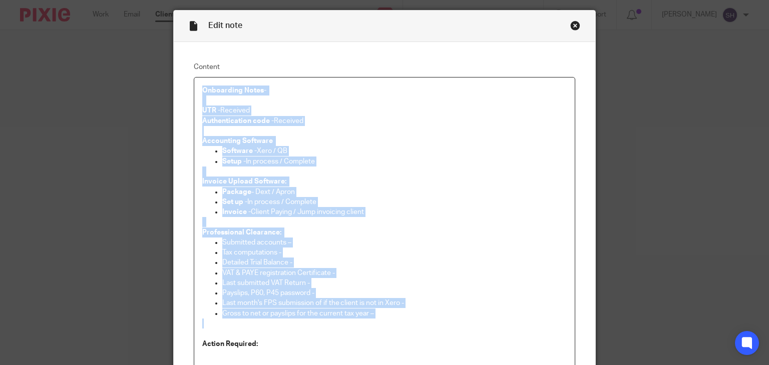
drag, startPoint x: 198, startPoint y: 88, endPoint x: 219, endPoint y: 71, distance: 26.7
click at [400, 316] on div "Onboarding Notes-   UTR - Received Authentication code - Received Accounting So…" at bounding box center [384, 235] width 381 height 314
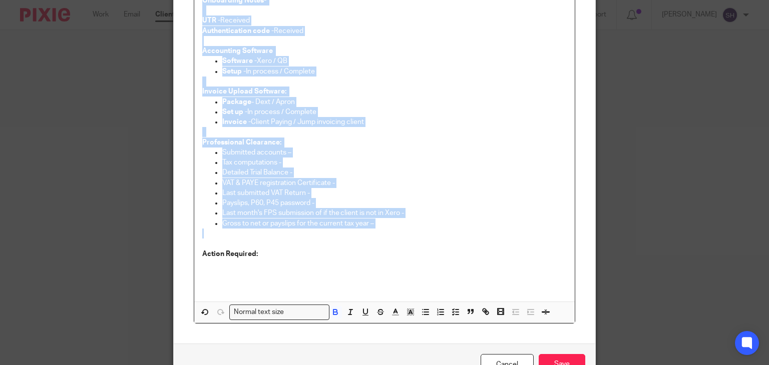
scroll to position [180, 0]
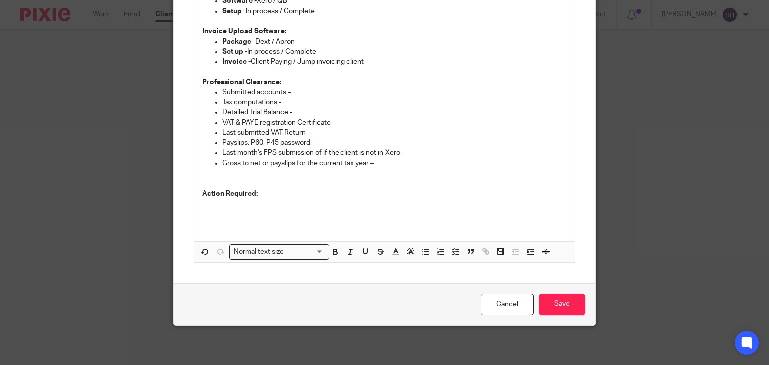
click at [309, 186] on p at bounding box center [384, 184] width 365 height 10
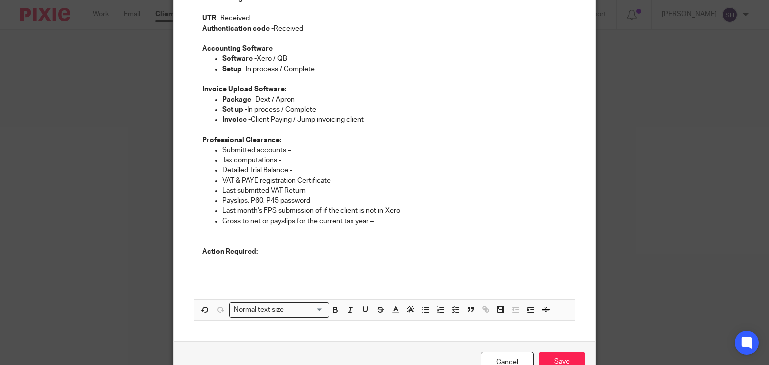
scroll to position [130, 0]
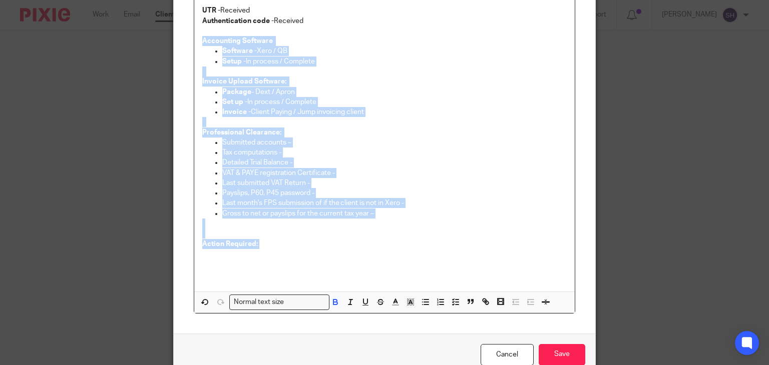
drag, startPoint x: 254, startPoint y: 243, endPoint x: 181, endPoint y: 44, distance: 211.9
click at [180, 45] on div "Content Onboarding Notes-   UTR - Received Authentication code - Received Accou…" at bounding box center [385, 138] width 422 height 392
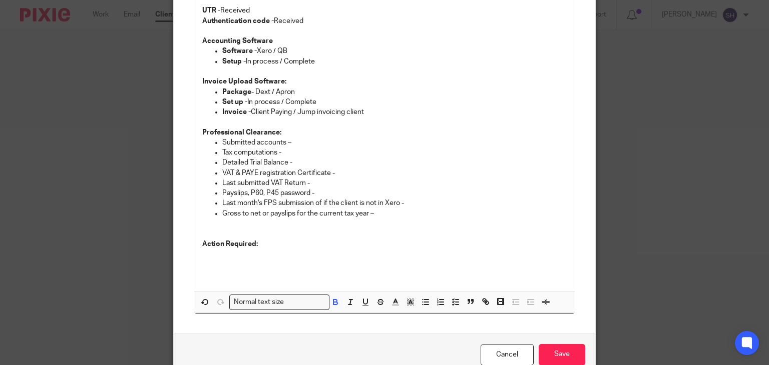
scroll to position [54, 0]
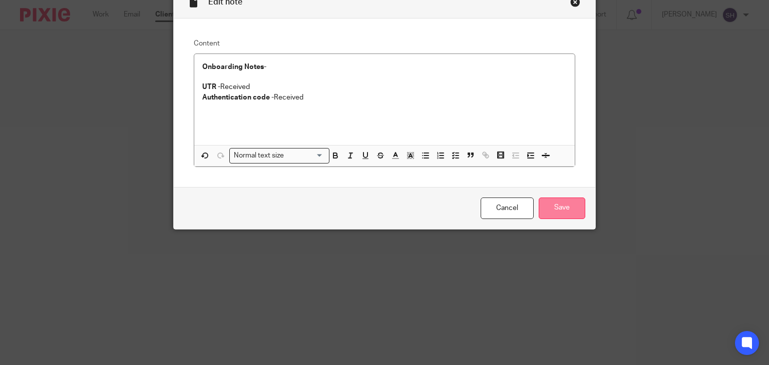
click at [565, 203] on input "Save" at bounding box center [562, 209] width 47 height 22
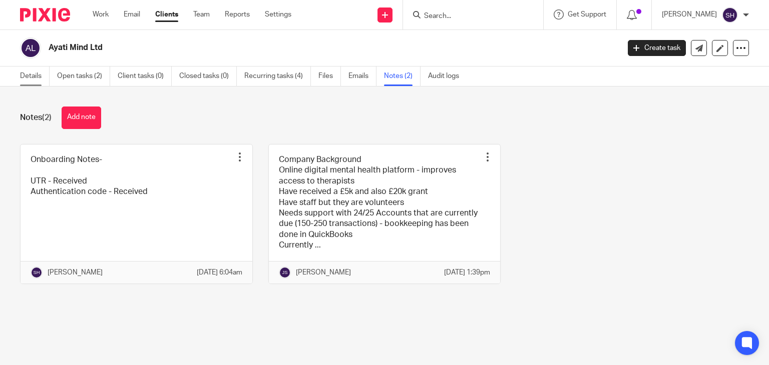
click at [33, 80] on link "Details" at bounding box center [35, 77] width 30 height 20
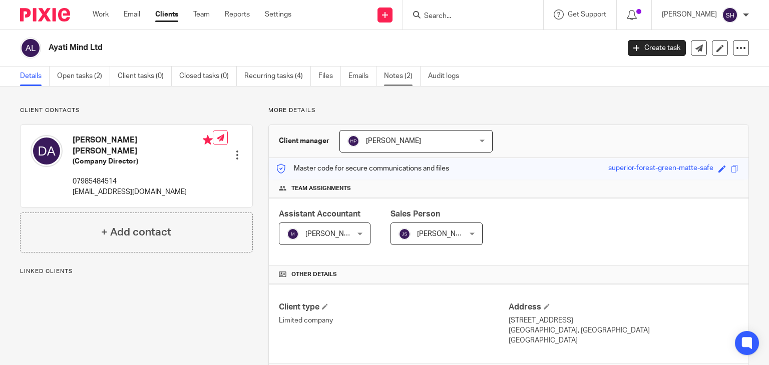
click at [397, 69] on link "Notes (2)" at bounding box center [402, 77] width 37 height 20
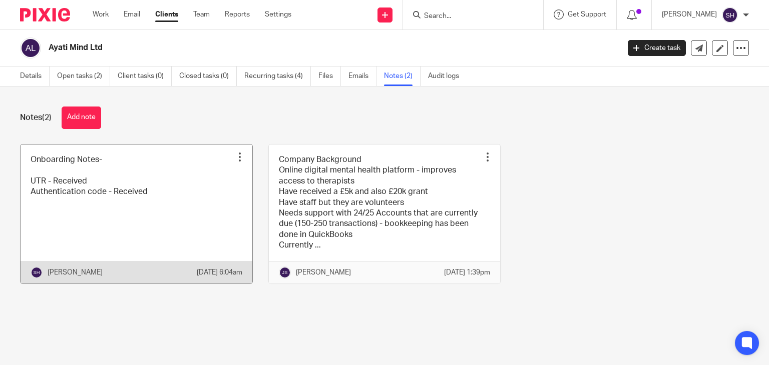
click at [121, 218] on link at bounding box center [137, 214] width 232 height 139
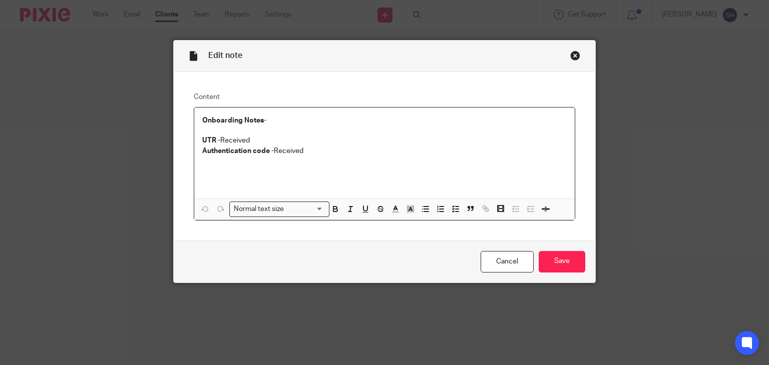
click at [356, 152] on p "Authentication code - Received" at bounding box center [384, 151] width 365 height 10
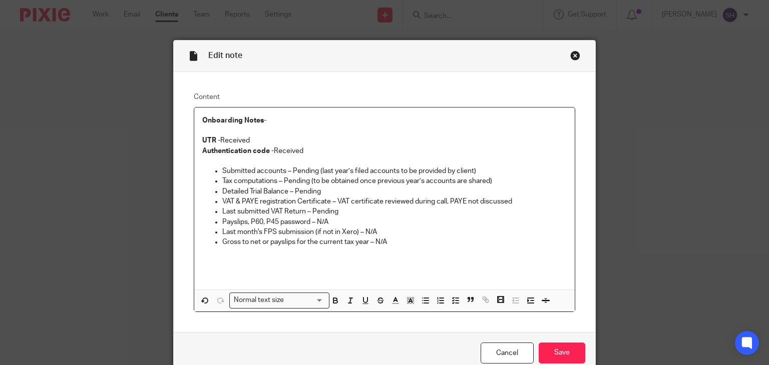
click at [310, 152] on p "Authentication code - Received" at bounding box center [384, 151] width 365 height 10
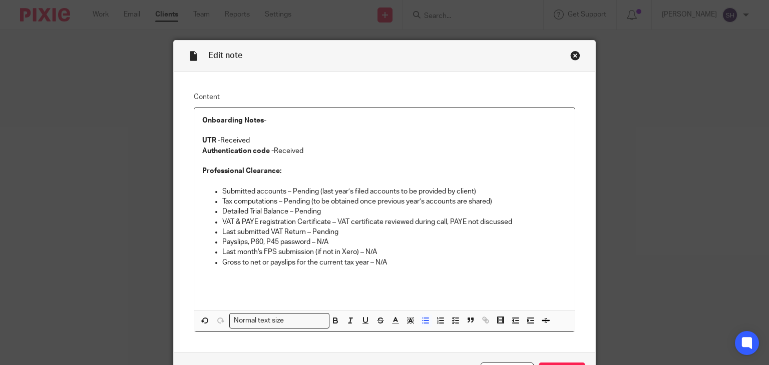
click at [392, 201] on p "Tax computations – Pending (to be obtained once previous year’s accounts are sh…" at bounding box center [394, 202] width 345 height 10
click at [326, 207] on p "Detailed Trial Balance – Pending" at bounding box center [394, 212] width 345 height 10
click at [336, 223] on p "VAT & PAYE registration Certificate – VAT certificate reviewed during call, PAY…" at bounding box center [394, 222] width 345 height 10
click at [337, 218] on p "VAT & PAYE registration Certificate – VAT certificate reviewed during call, PAY…" at bounding box center [394, 222] width 345 height 10
click at [332, 218] on p "VAT & PAYE registration Certificate – VAT certificate reviewed during call, PAY…" at bounding box center [394, 222] width 345 height 10
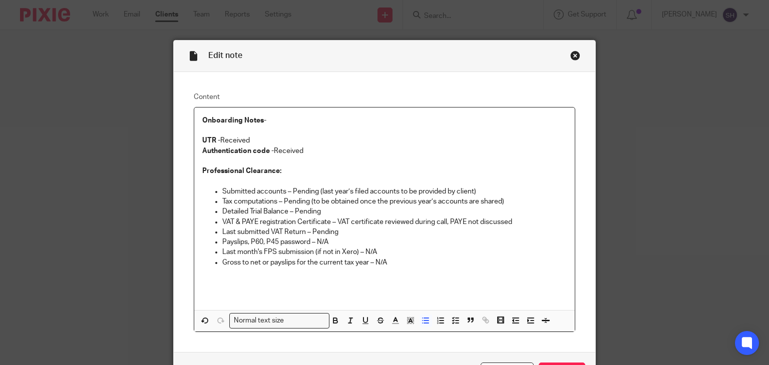
click at [351, 229] on p "Last submitted VAT Return – Pending" at bounding box center [394, 232] width 345 height 10
click at [334, 218] on p "VAT & PAYE registration Certificate – VAT certificate reviewed during call, PAY…" at bounding box center [394, 222] width 345 height 10
click at [395, 258] on p "Gross to net or payslips for the current tax year – N/A" at bounding box center [394, 263] width 345 height 10
click at [378, 251] on p "Last month's FPS submission (if not in Xero) – N/A" at bounding box center [394, 252] width 345 height 10
click at [328, 245] on p "Payslips, P60, P45 password – N/A" at bounding box center [394, 242] width 345 height 10
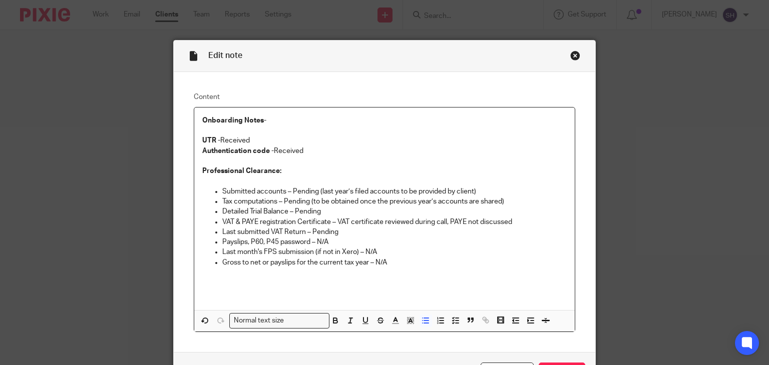
click at [336, 226] on p "VAT & PAYE registration Certificate – VAT certificate reviewed during call, PAY…" at bounding box center [394, 222] width 345 height 10
click at [320, 213] on p "Detailed Trial Balance – Pending" at bounding box center [394, 212] width 345 height 10
click at [505, 202] on p "Tax computations – Pending (to be obtained once the previous year’s accounts ar…" at bounding box center [394, 202] width 345 height 10
click at [477, 190] on p "Submitted accounts – Pending (last year’s filed accounts to be provided by clie…" at bounding box center [394, 192] width 345 height 10
click at [399, 264] on p "Gross to net or payslips for the current tax year – N/A" at bounding box center [394, 263] width 345 height 10
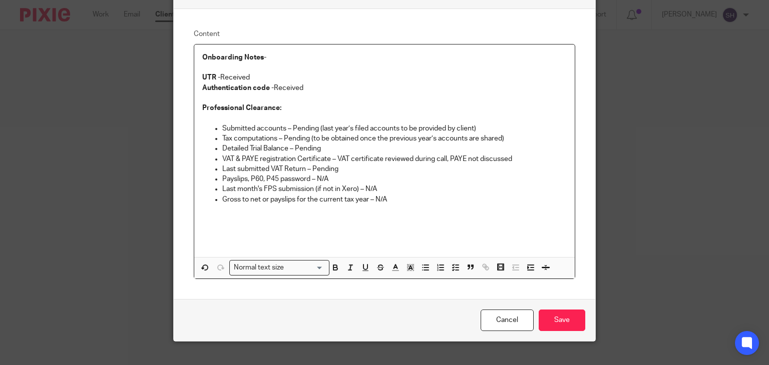
scroll to position [64, 0]
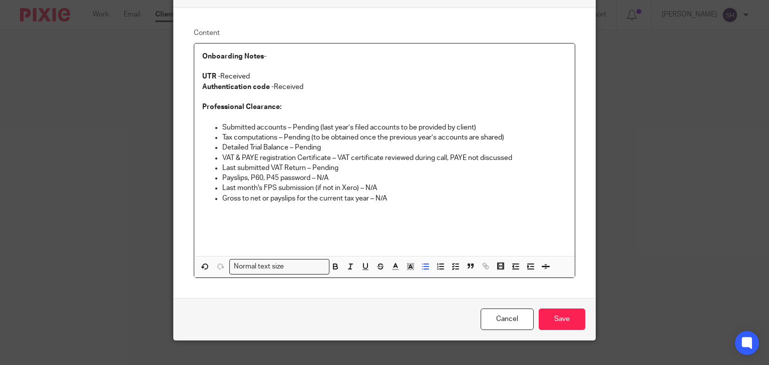
click at [358, 167] on p "Last submitted VAT Return – Pending" at bounding box center [394, 168] width 345 height 10
click at [459, 155] on p "VAT & PAYE registration Certificate – VAT certificate reviewed during call, PAY…" at bounding box center [394, 158] width 345 height 10
click at [308, 85] on p "Authentication code - Received" at bounding box center [384, 87] width 365 height 10
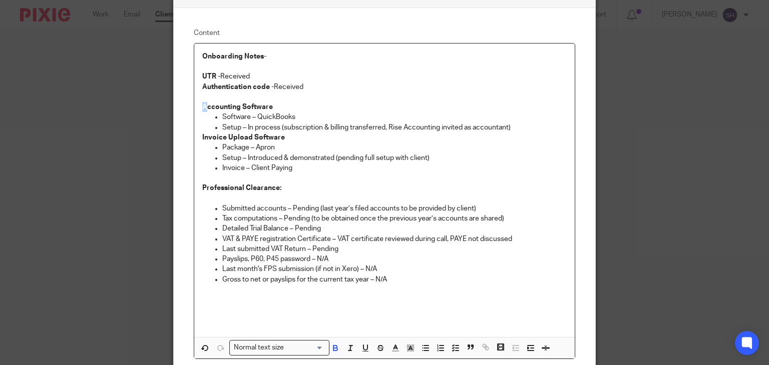
click at [202, 106] on strong "Accounting Software" at bounding box center [237, 107] width 71 height 7
click at [216, 92] on p at bounding box center [384, 97] width 365 height 10
click at [197, 104] on div "Onboarding Notes-   UTR - Received Authentication code - Received Accounting So…" at bounding box center [384, 191] width 381 height 294
click at [505, 73] on p "UTR - Received" at bounding box center [384, 77] width 365 height 10
click at [519, 109] on p "Accounting Software" at bounding box center [384, 107] width 365 height 10
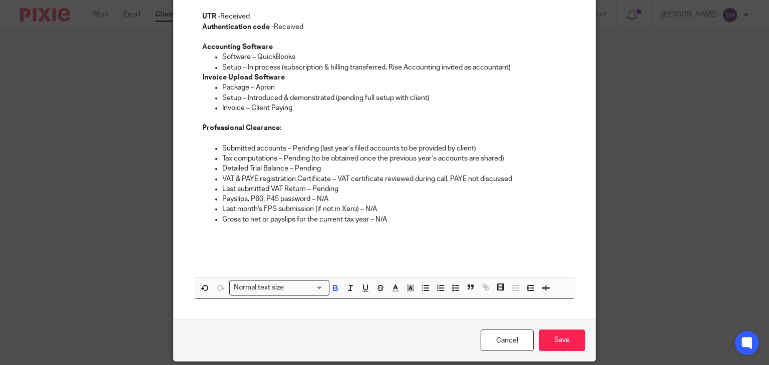
scroll to position [160, 0]
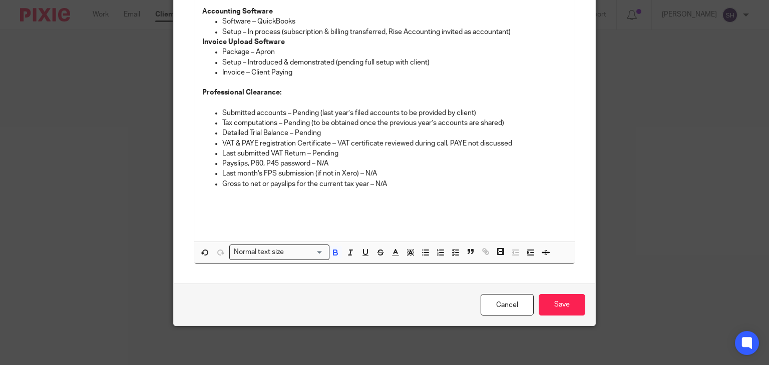
click at [406, 191] on p at bounding box center [384, 194] width 365 height 10
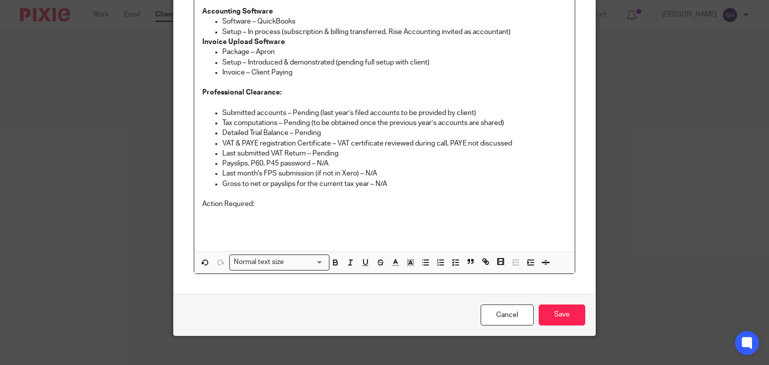
drag, startPoint x: 250, startPoint y: 206, endPoint x: 180, endPoint y: 203, distance: 70.2
click at [180, 203] on div "Content Onboarding Notes-   UTR - Received Authentication code - Received Accou…" at bounding box center [385, 103] width 422 height 382
click at [273, 203] on p "Action Required:" at bounding box center [384, 204] width 365 height 10
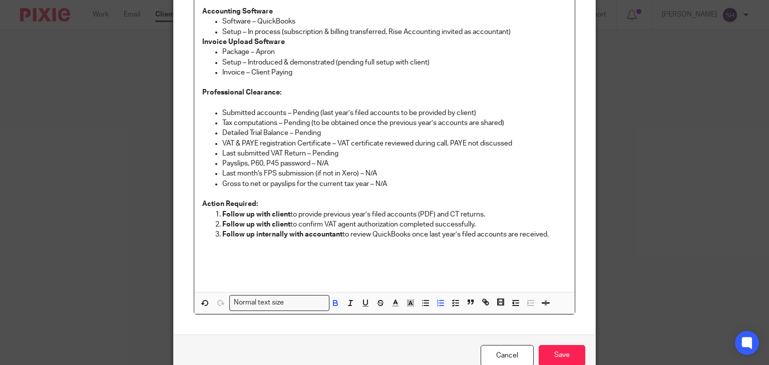
drag, startPoint x: 553, startPoint y: 230, endPoint x: 209, endPoint y: 215, distance: 344.3
click at [209, 215] on ol "Follow up with client to provide previous year’s filed accounts (PDF) and CT re…" at bounding box center [384, 230] width 365 height 41
click at [423, 306] on line "button" at bounding box center [423, 306] width 0 height 0
click at [334, 304] on icon "button" at bounding box center [335, 303] width 9 height 9
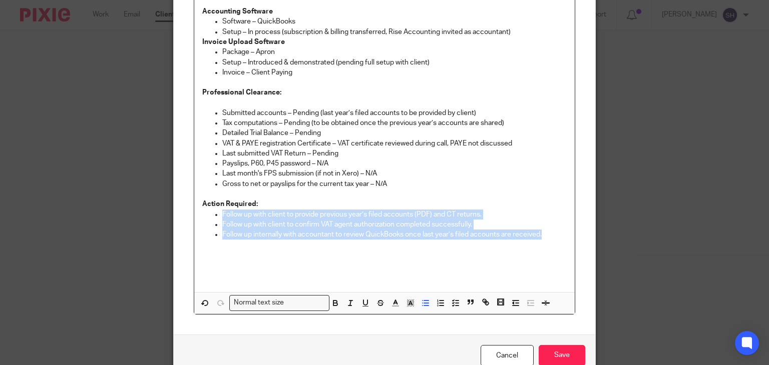
click at [537, 211] on p "Follow up with client to provide previous year’s filed accounts (PDF) and CT re…" at bounding box center [394, 215] width 345 height 10
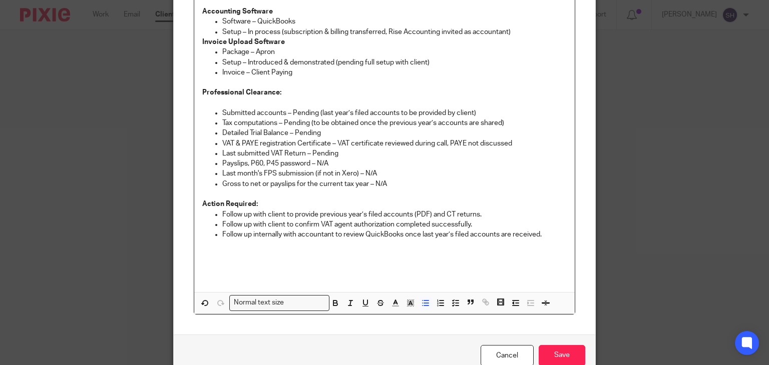
drag, startPoint x: 564, startPoint y: 351, endPoint x: 655, endPoint y: 298, distance: 105.7
click at [565, 350] on input "Save" at bounding box center [562, 356] width 47 height 22
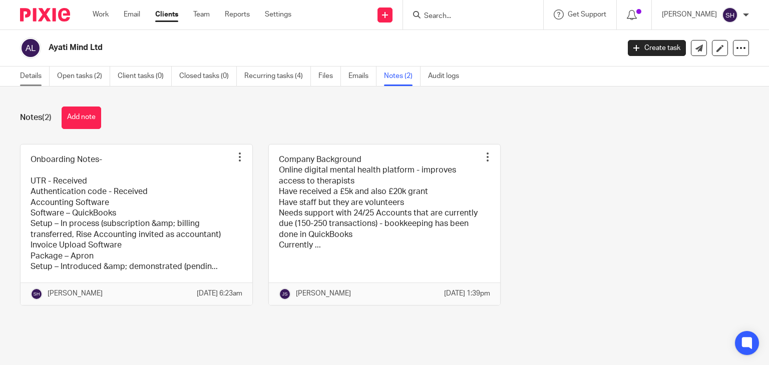
click at [28, 79] on link "Details" at bounding box center [35, 77] width 30 height 20
